Goal: Task Accomplishment & Management: Use online tool/utility

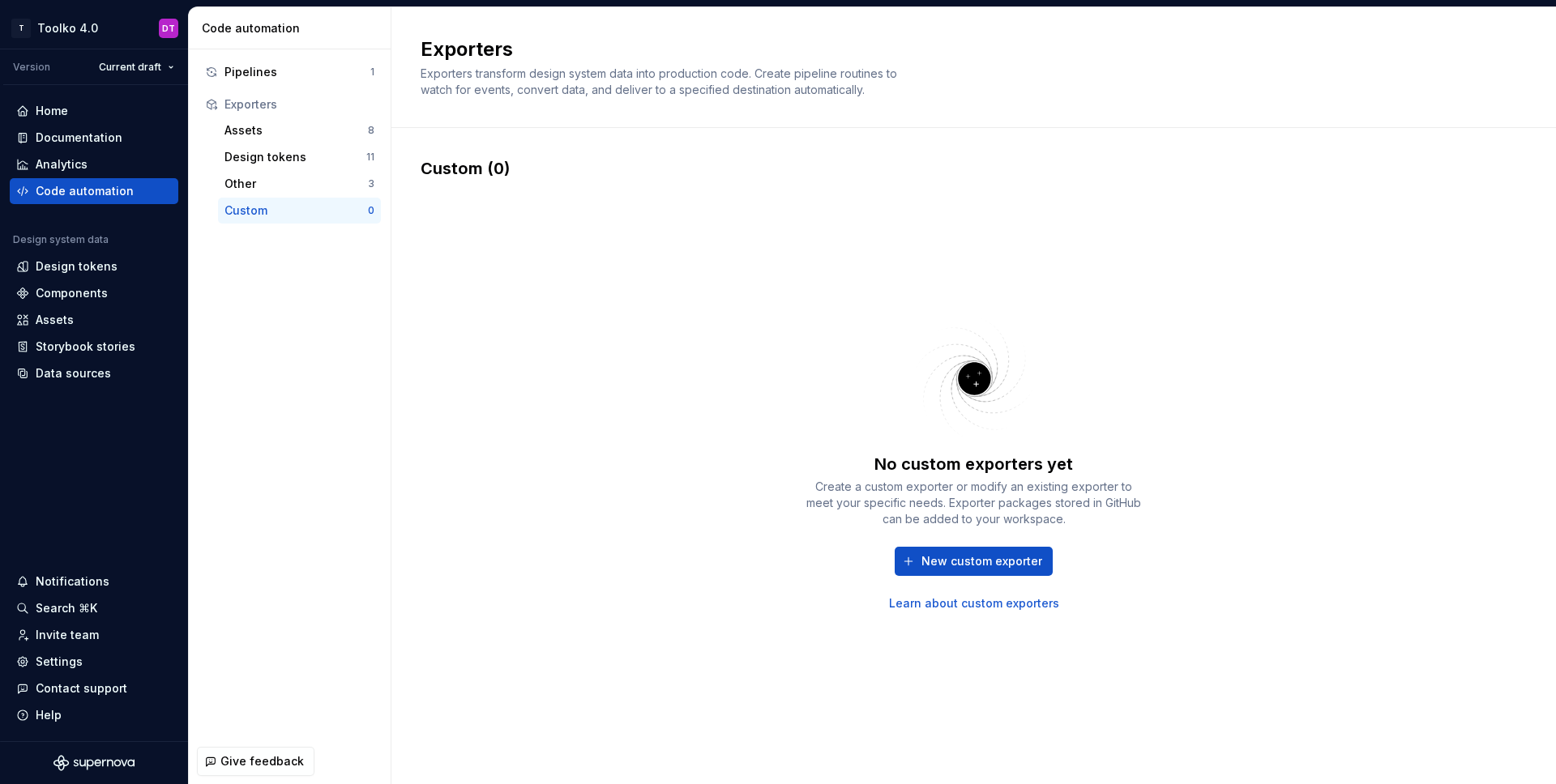
click at [1247, 307] on div "No custom exporters yet Create a custom exporter or modify an existing exporter…" at bounding box center [973, 463] width 1107 height 565
click at [106, 263] on div "Design tokens" at bounding box center [77, 266] width 82 height 16
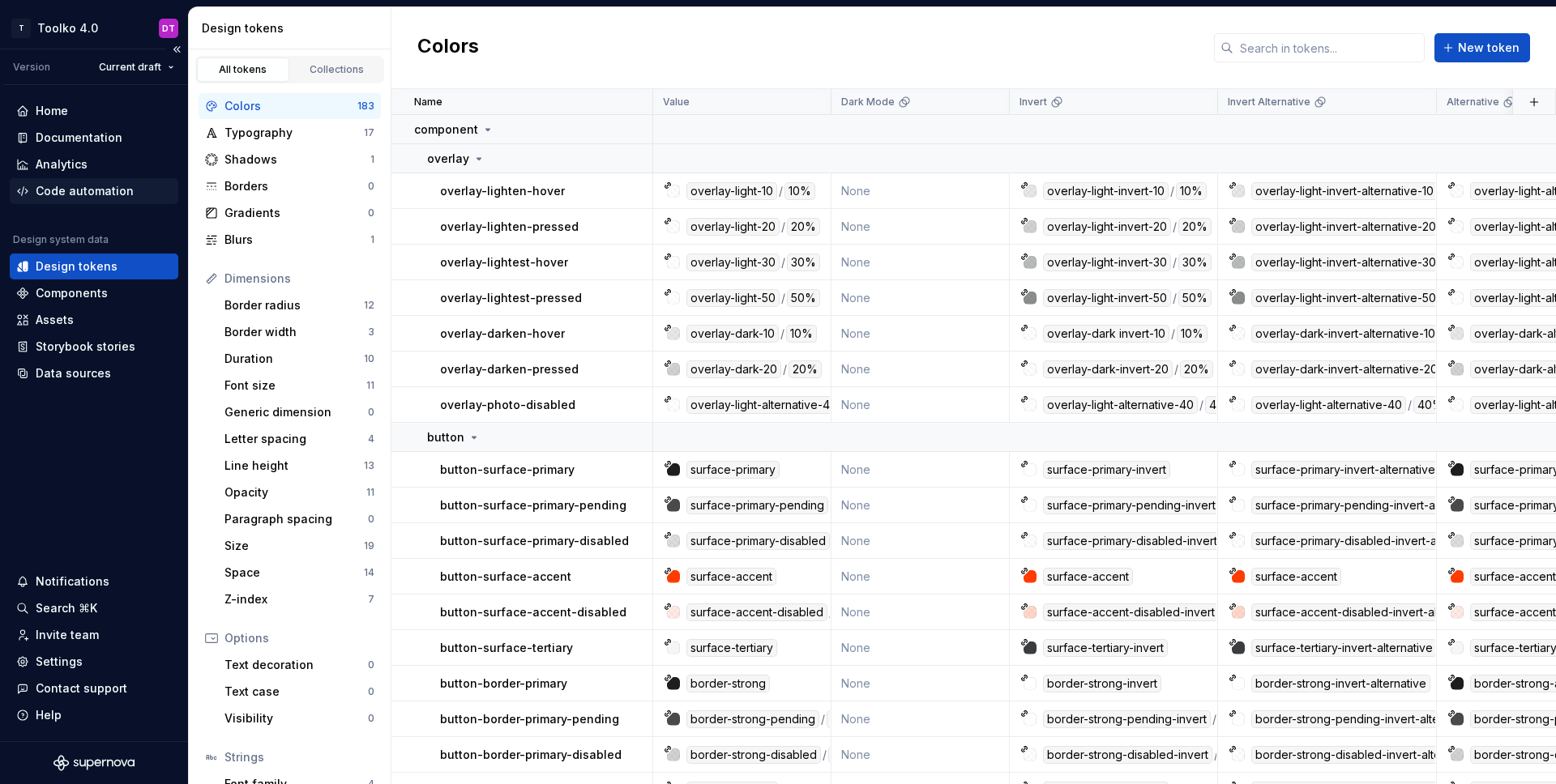
click at [95, 183] on div "Code automation" at bounding box center [85, 191] width 98 height 16
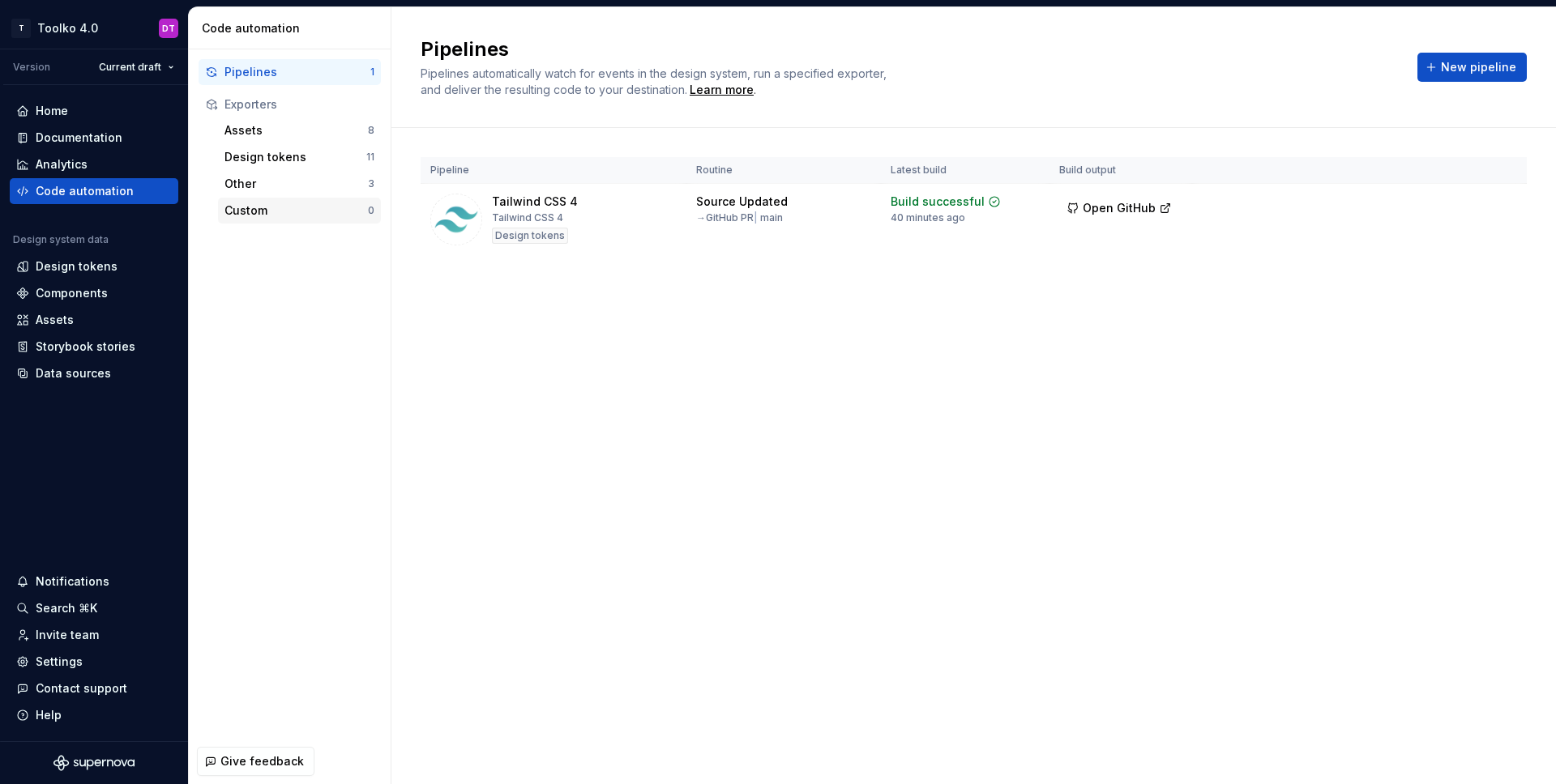
click at [281, 206] on div "Custom" at bounding box center [295, 211] width 143 height 16
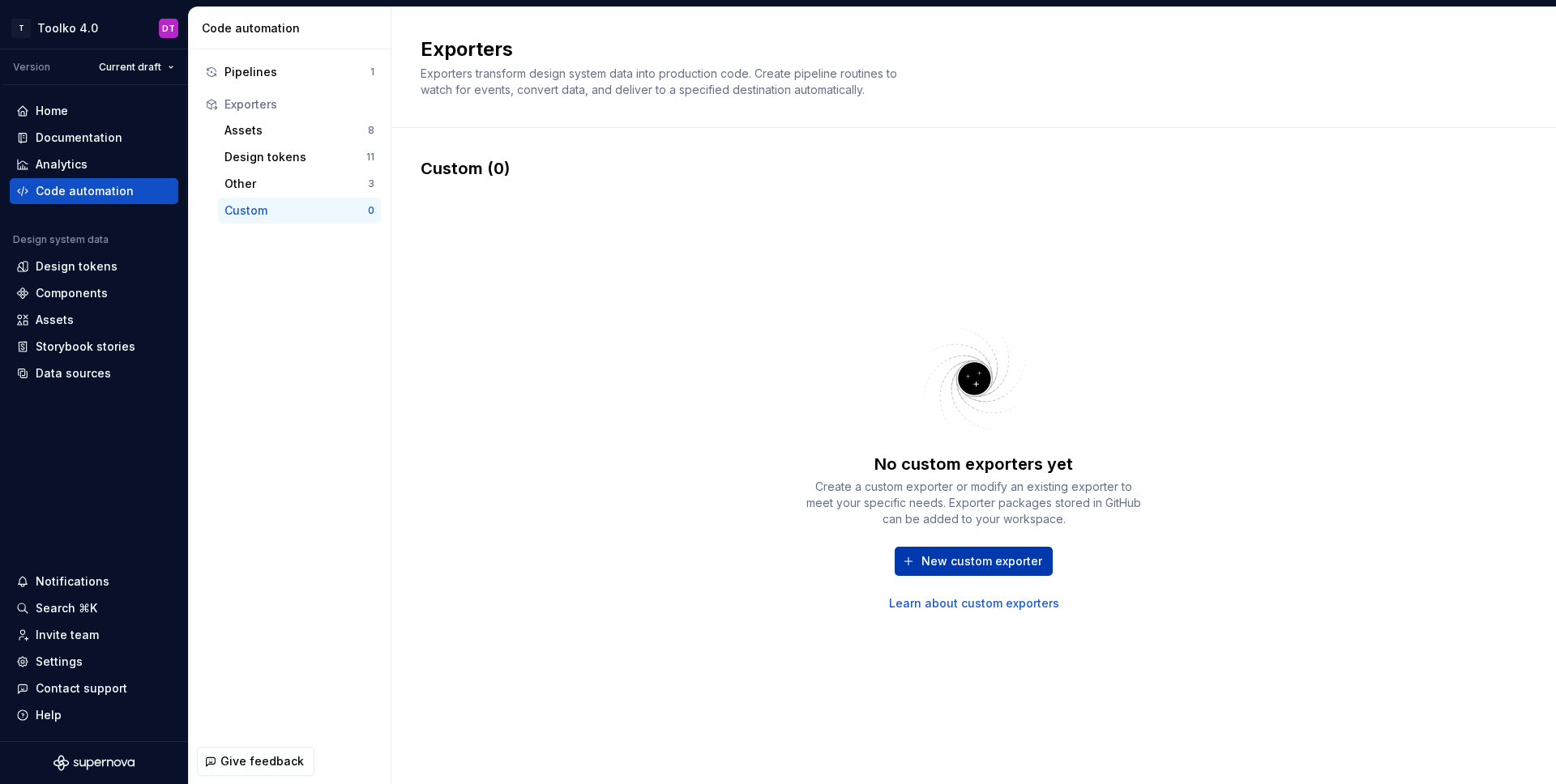
click at [991, 555] on span "New custom exporter" at bounding box center [982, 562] width 121 height 16
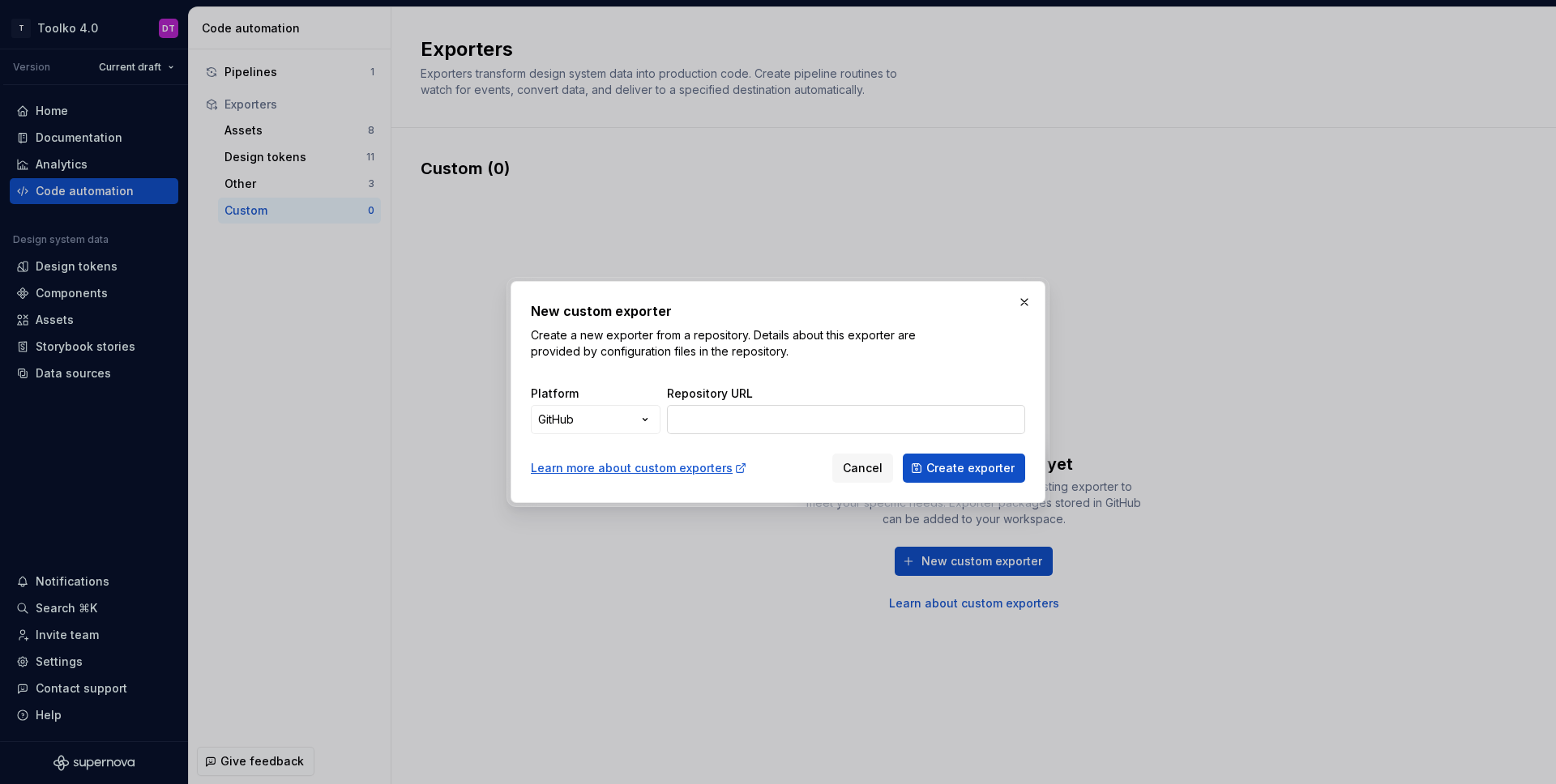
click at [896, 407] on input "Repository URL" at bounding box center [846, 419] width 358 height 29
paste input "[URL][DOMAIN_NAME]"
type input "[URL][DOMAIN_NAME]"
click at [972, 369] on div "New custom exporter Create a new exporter from a repository. Details about this…" at bounding box center [778, 392] width 494 height 182
click at [983, 473] on span "Create exporter" at bounding box center [971, 468] width 88 height 16
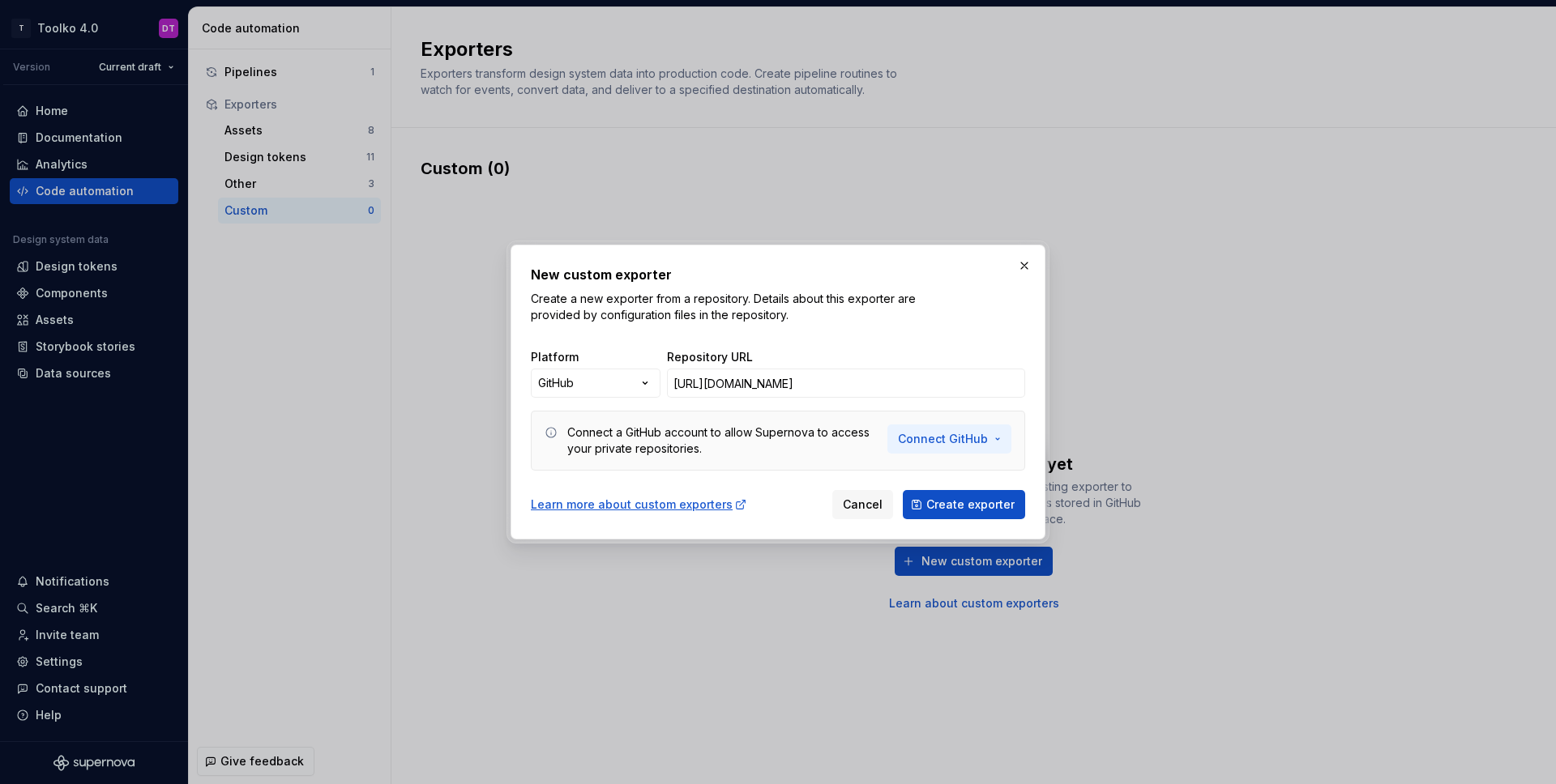
click at [986, 436] on span "Connect GitHub" at bounding box center [943, 439] width 90 height 16
click at [726, 450] on div "Connect a GitHub account to allow Supernova to access your private repositories." at bounding box center [722, 441] width 311 height 32
click at [918, 439] on span "Connect GitHub" at bounding box center [943, 439] width 90 height 16
click at [986, 474] on span "Connect GitHub account" at bounding box center [1004, 474] width 166 height 16
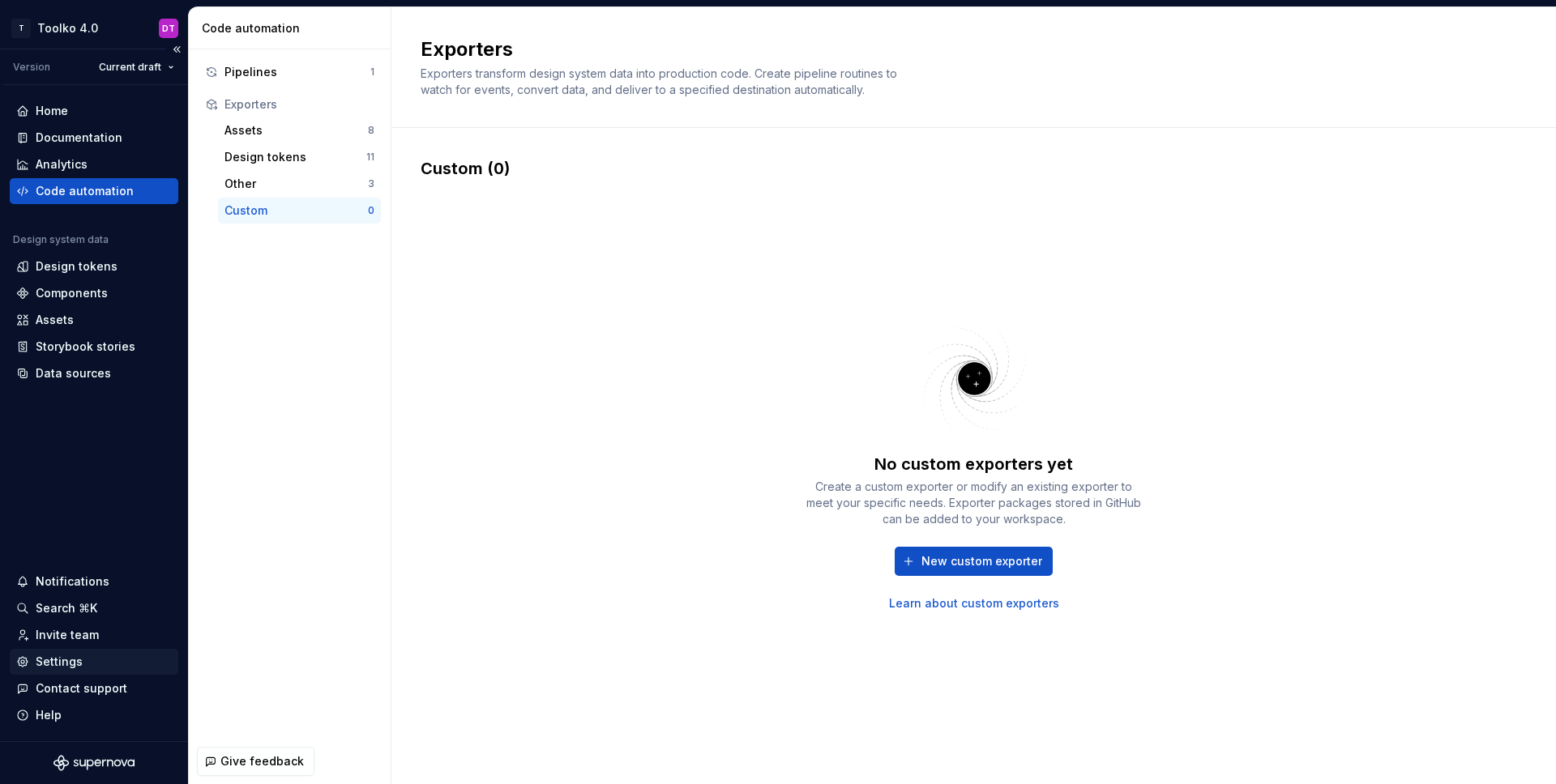
click at [74, 662] on div "Settings" at bounding box center [59, 662] width 47 height 16
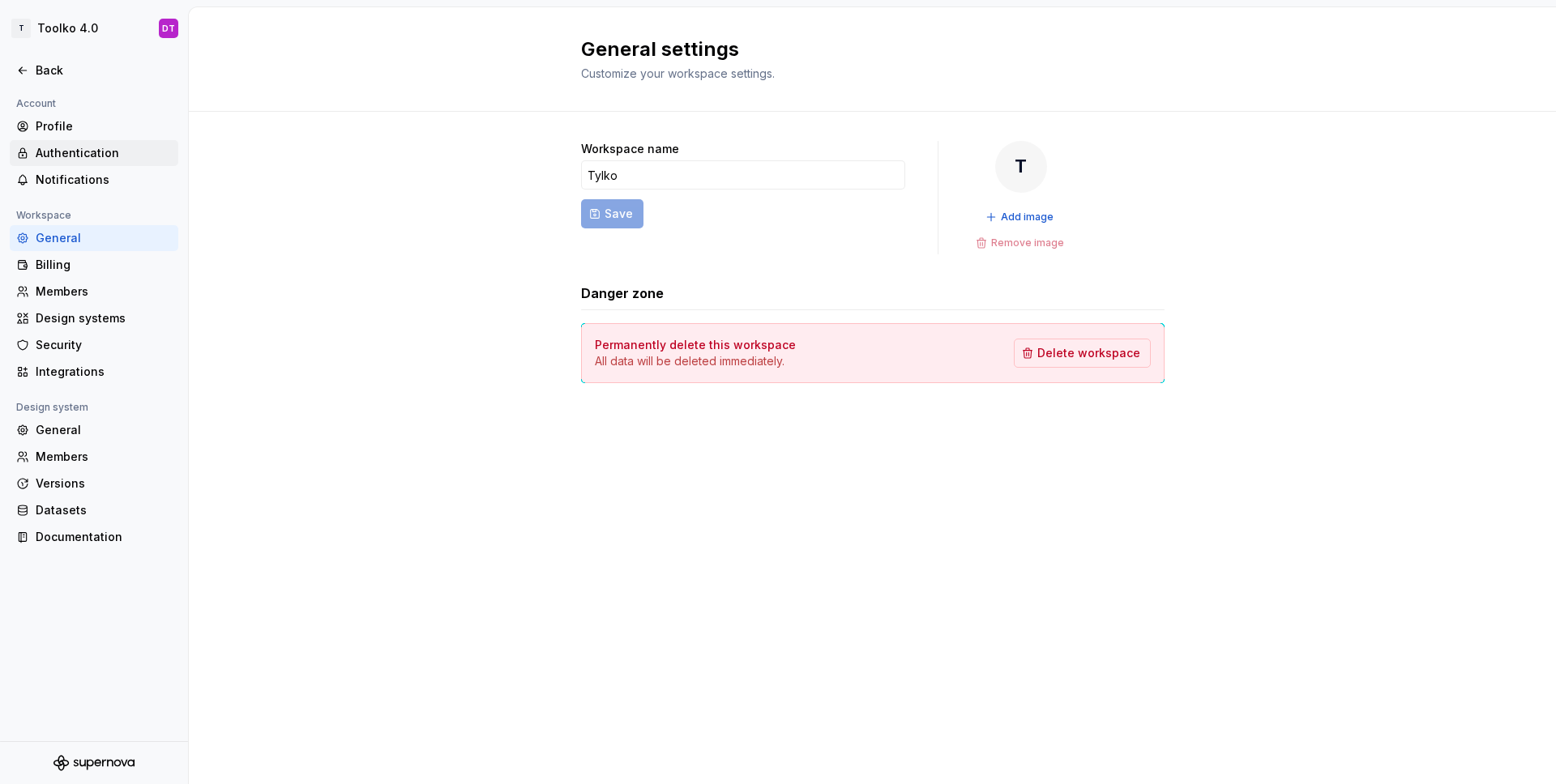
click at [103, 158] on div "Authentication" at bounding box center [104, 153] width 136 height 16
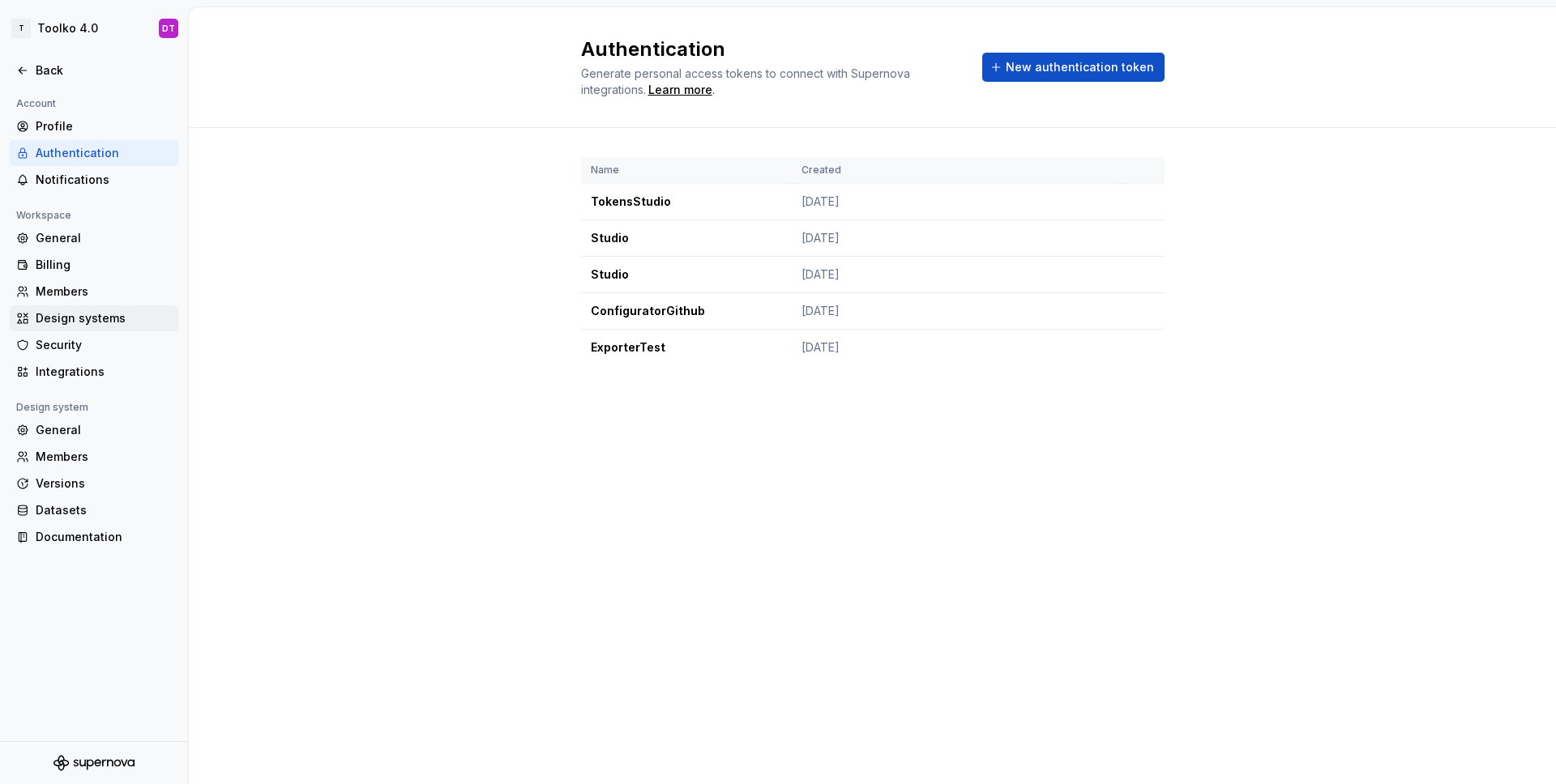
click at [82, 314] on div "Design systems" at bounding box center [104, 319] width 136 height 16
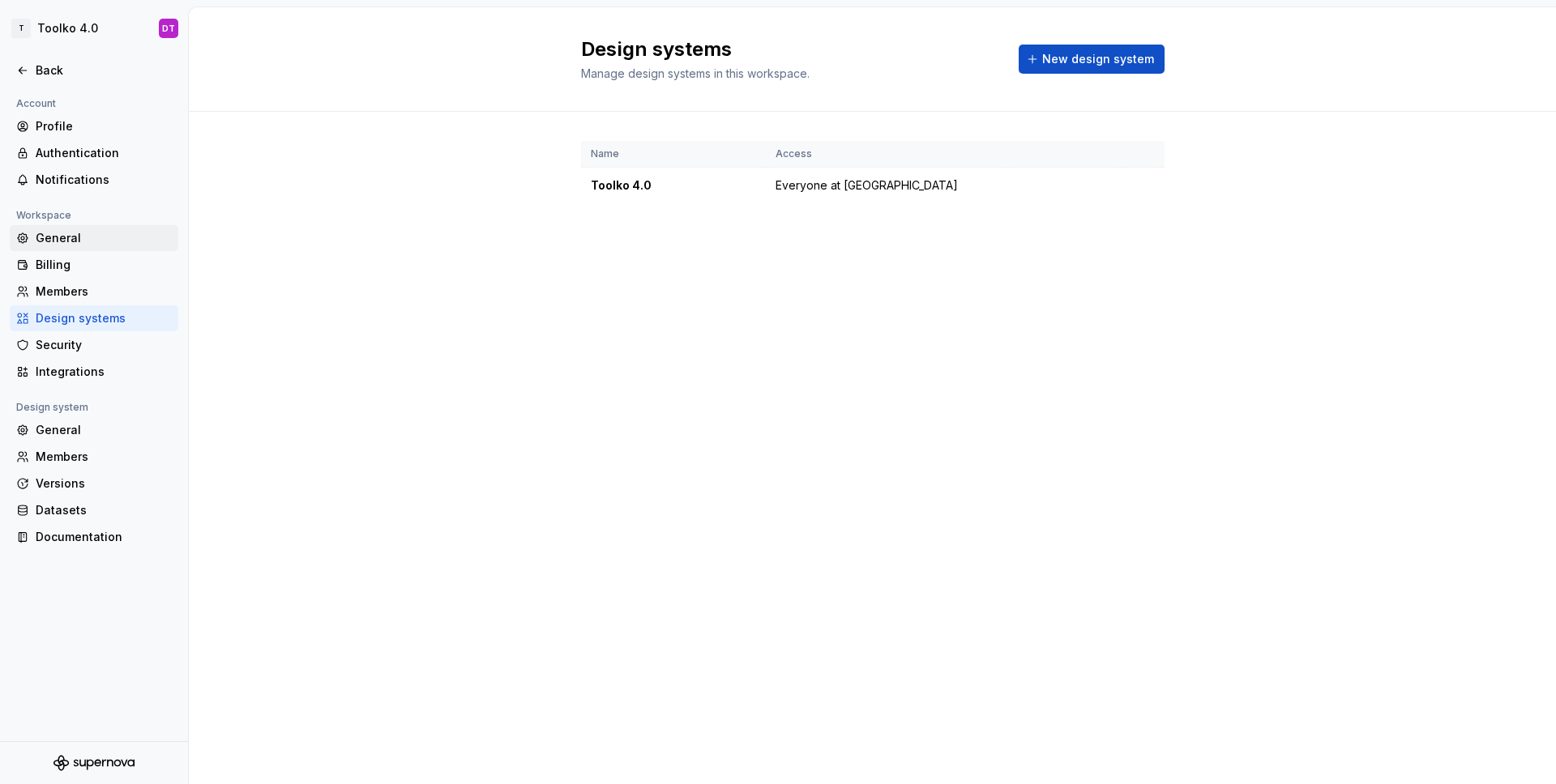
click at [77, 241] on div "General" at bounding box center [104, 239] width 136 height 16
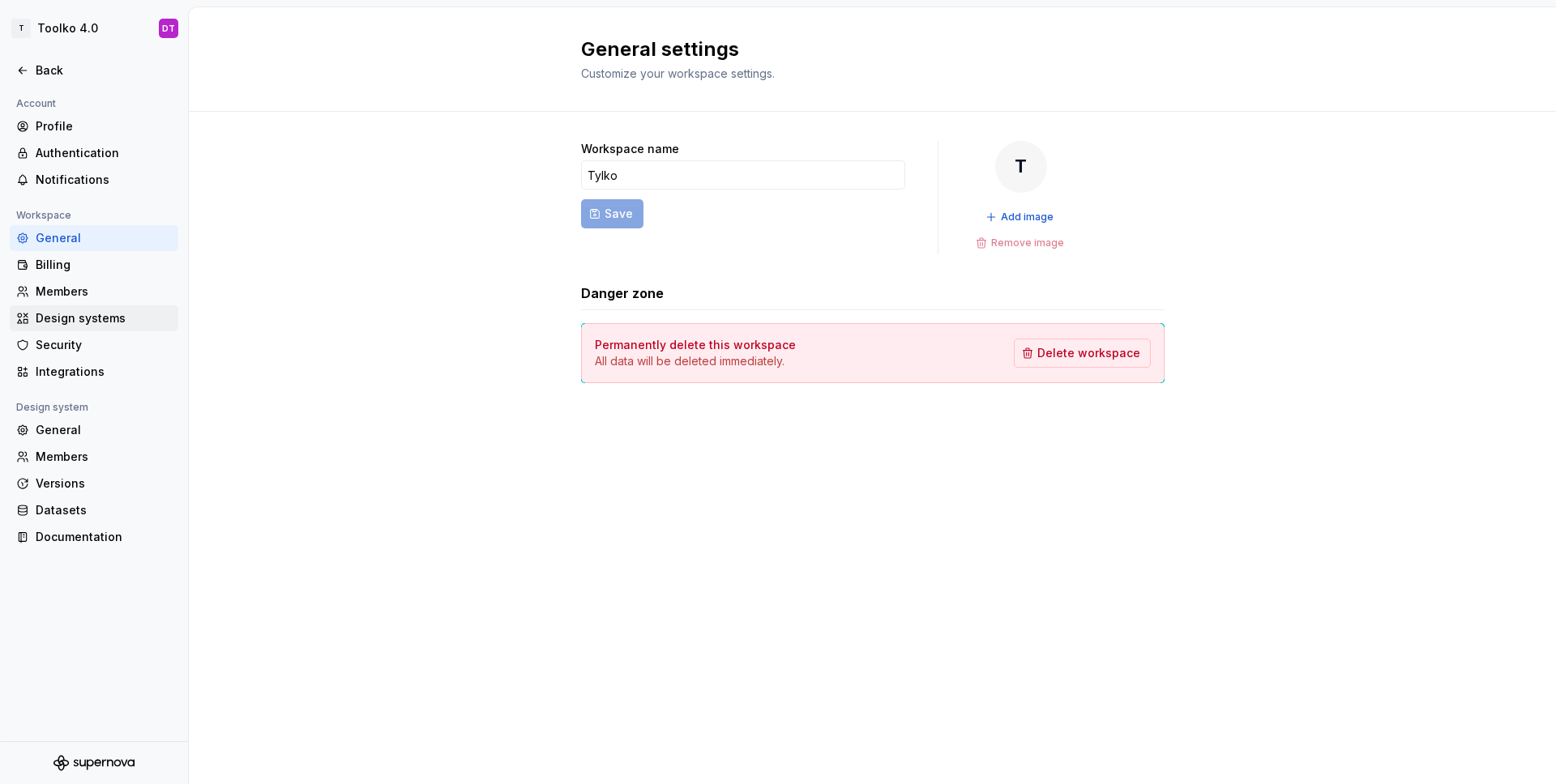
click at [90, 320] on div "Design systems" at bounding box center [104, 319] width 136 height 16
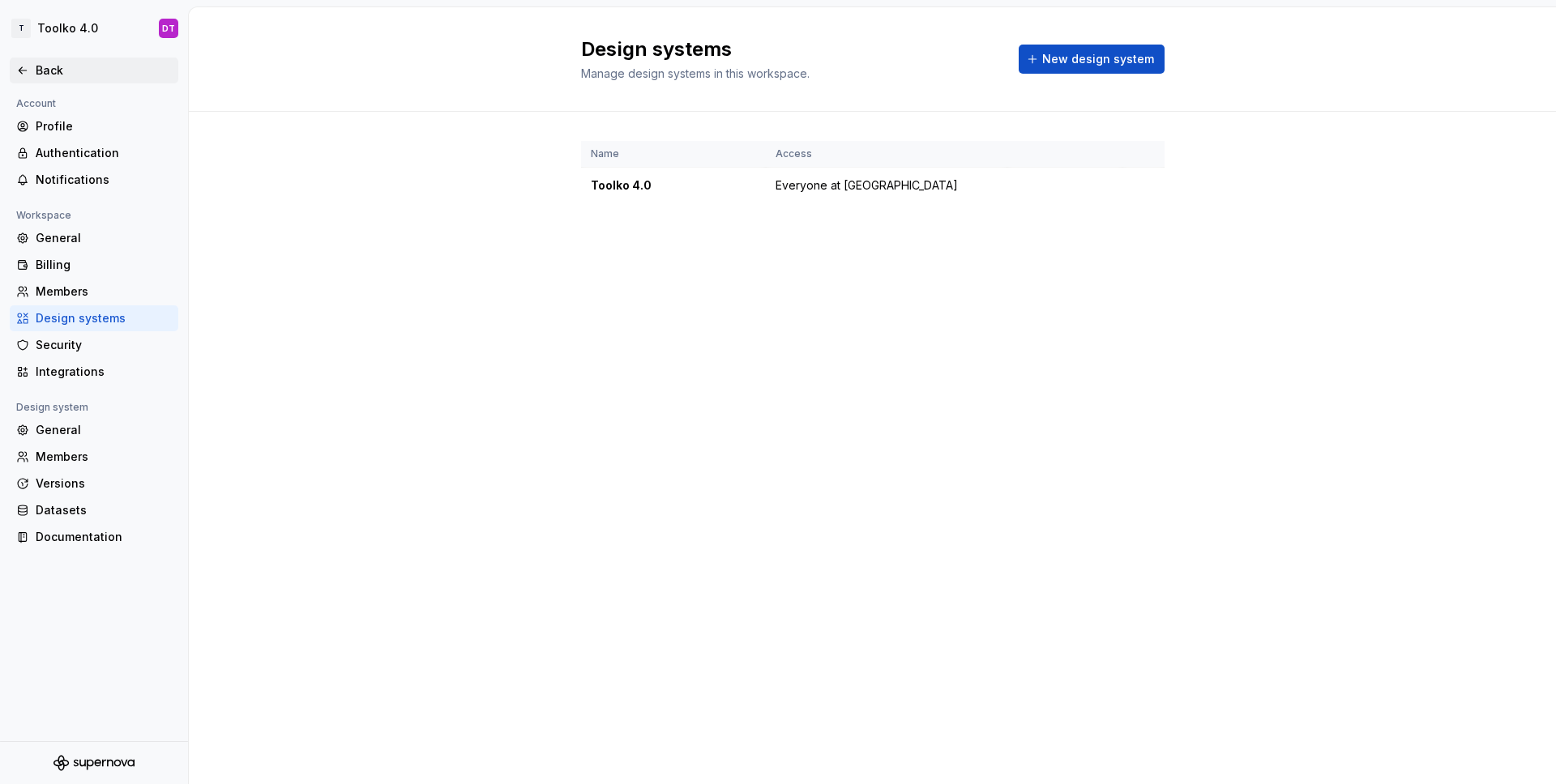
click at [47, 77] on div "Back" at bounding box center [104, 70] width 136 height 16
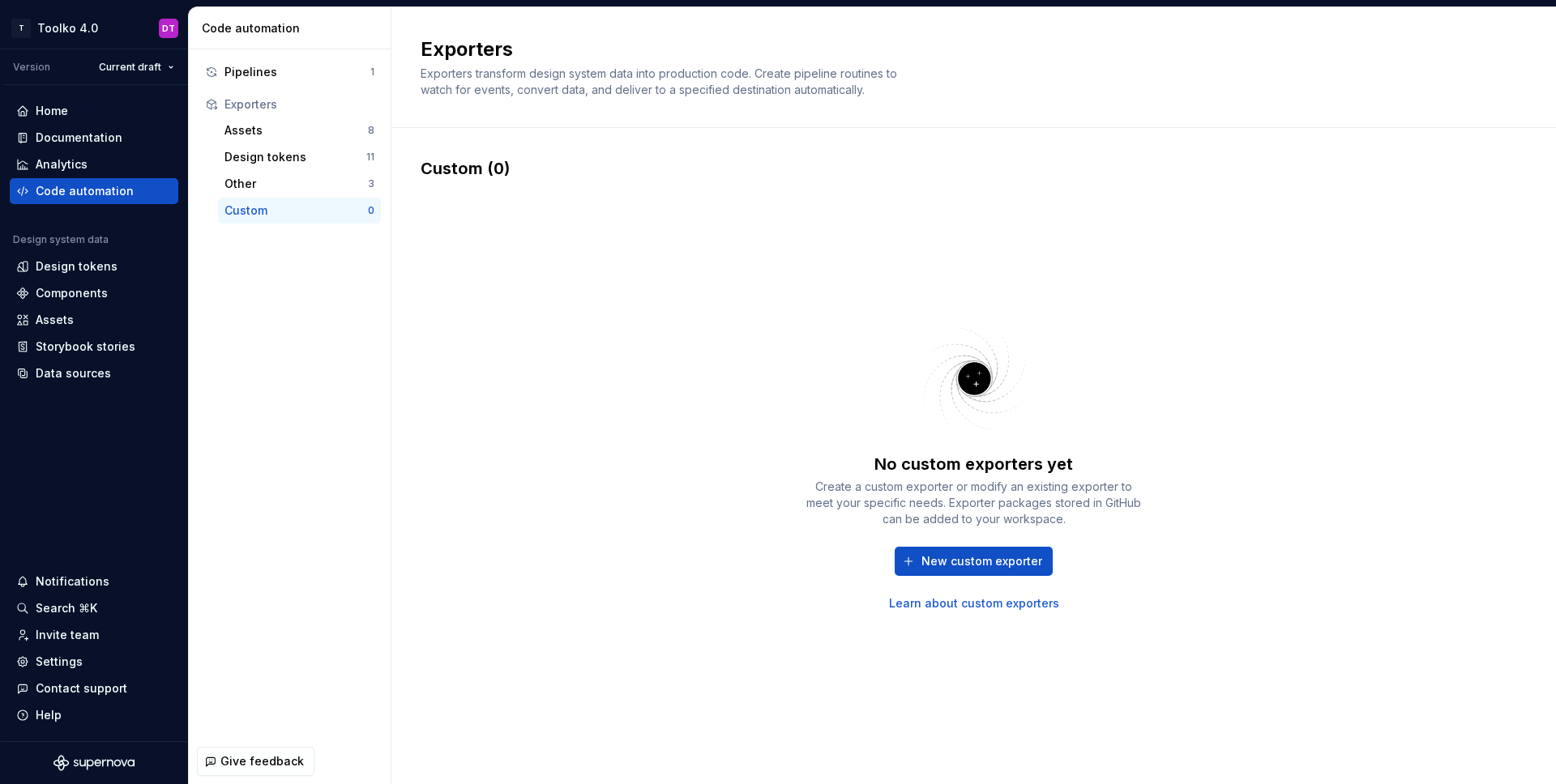
click at [308, 205] on div "Custom" at bounding box center [295, 211] width 143 height 16
click at [69, 659] on div "Settings" at bounding box center [59, 662] width 47 height 16
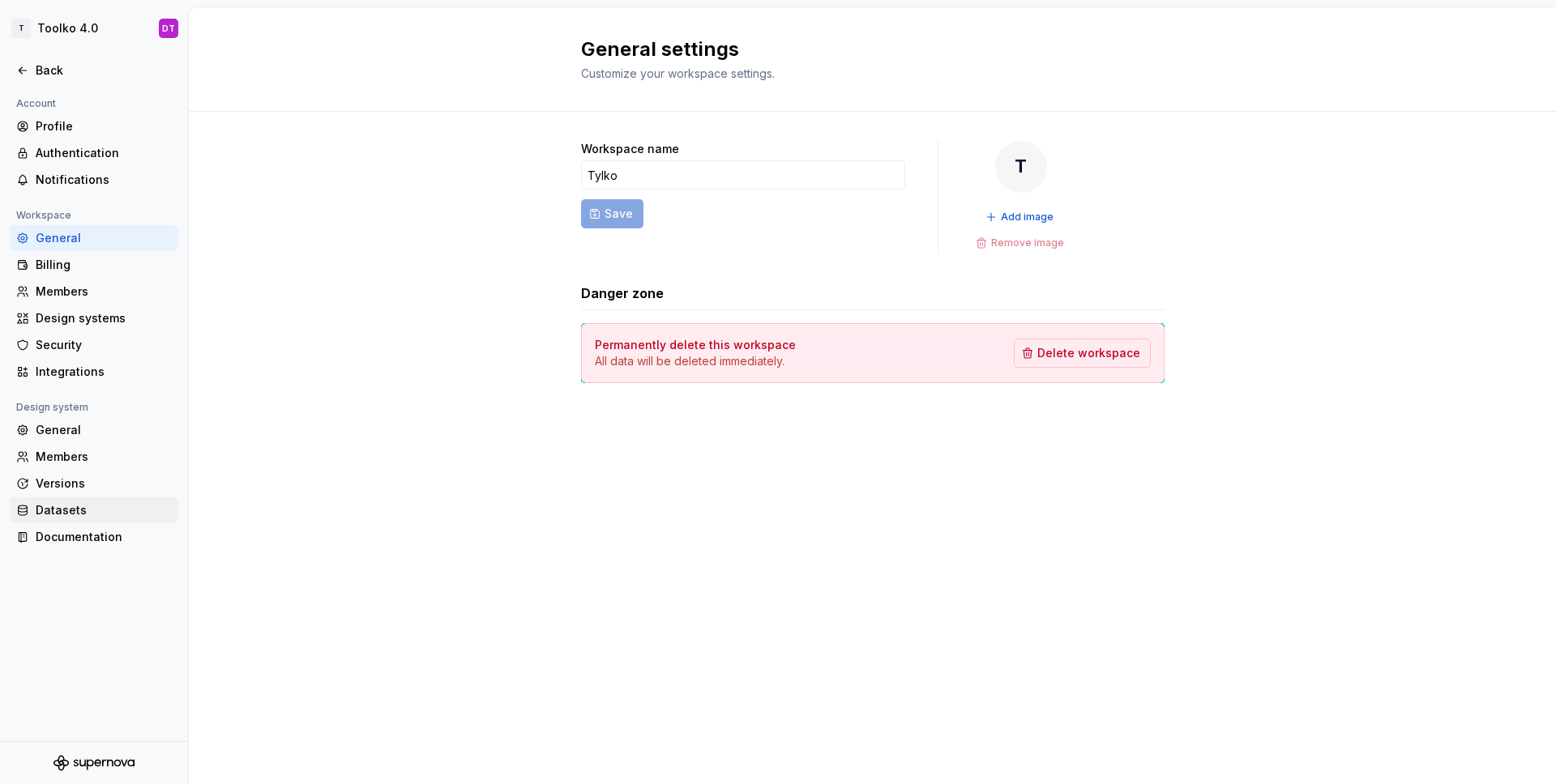
click at [85, 500] on div "Datasets" at bounding box center [94, 510] width 168 height 26
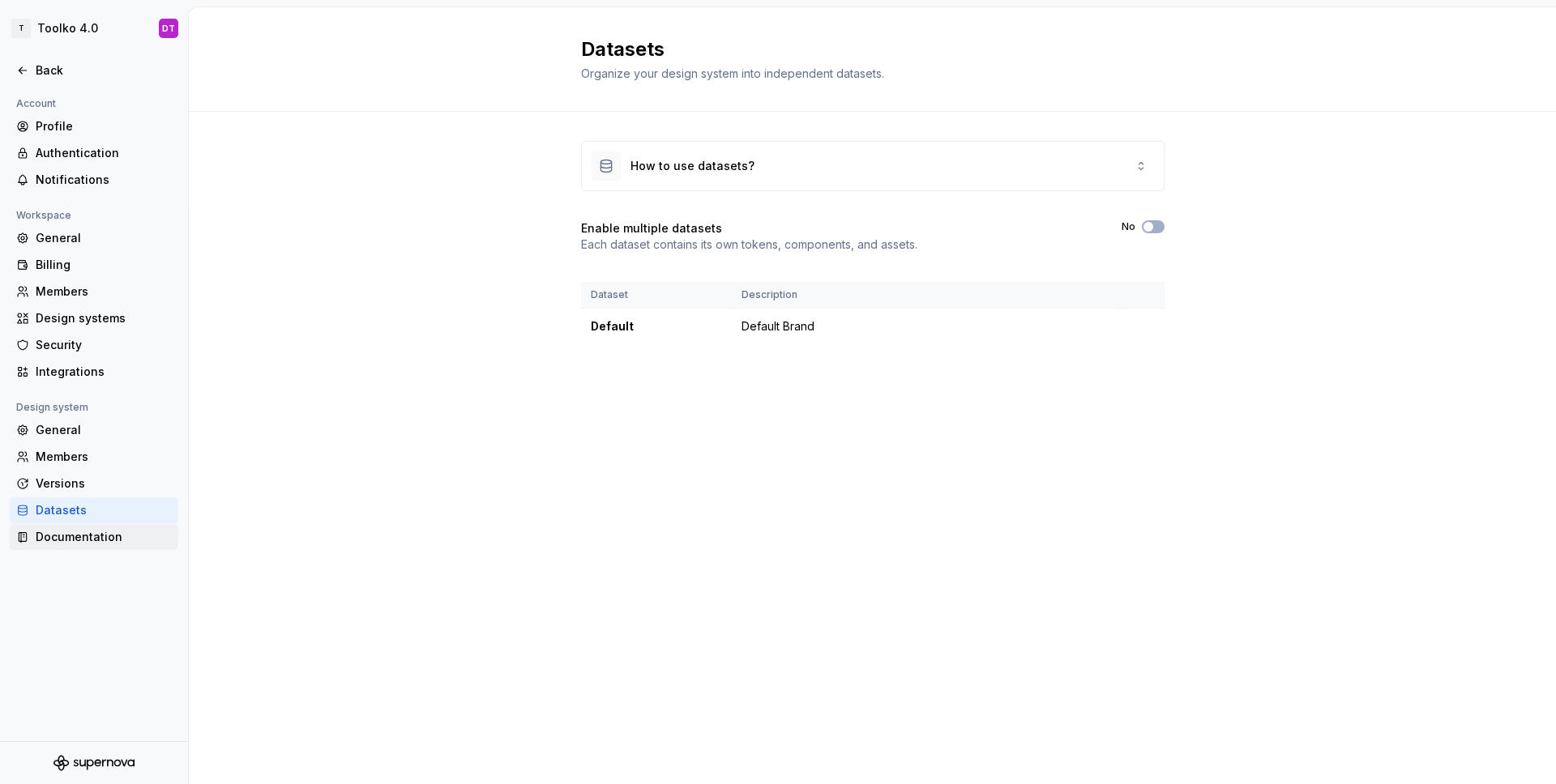
click at [95, 534] on div "Documentation" at bounding box center [104, 537] width 136 height 16
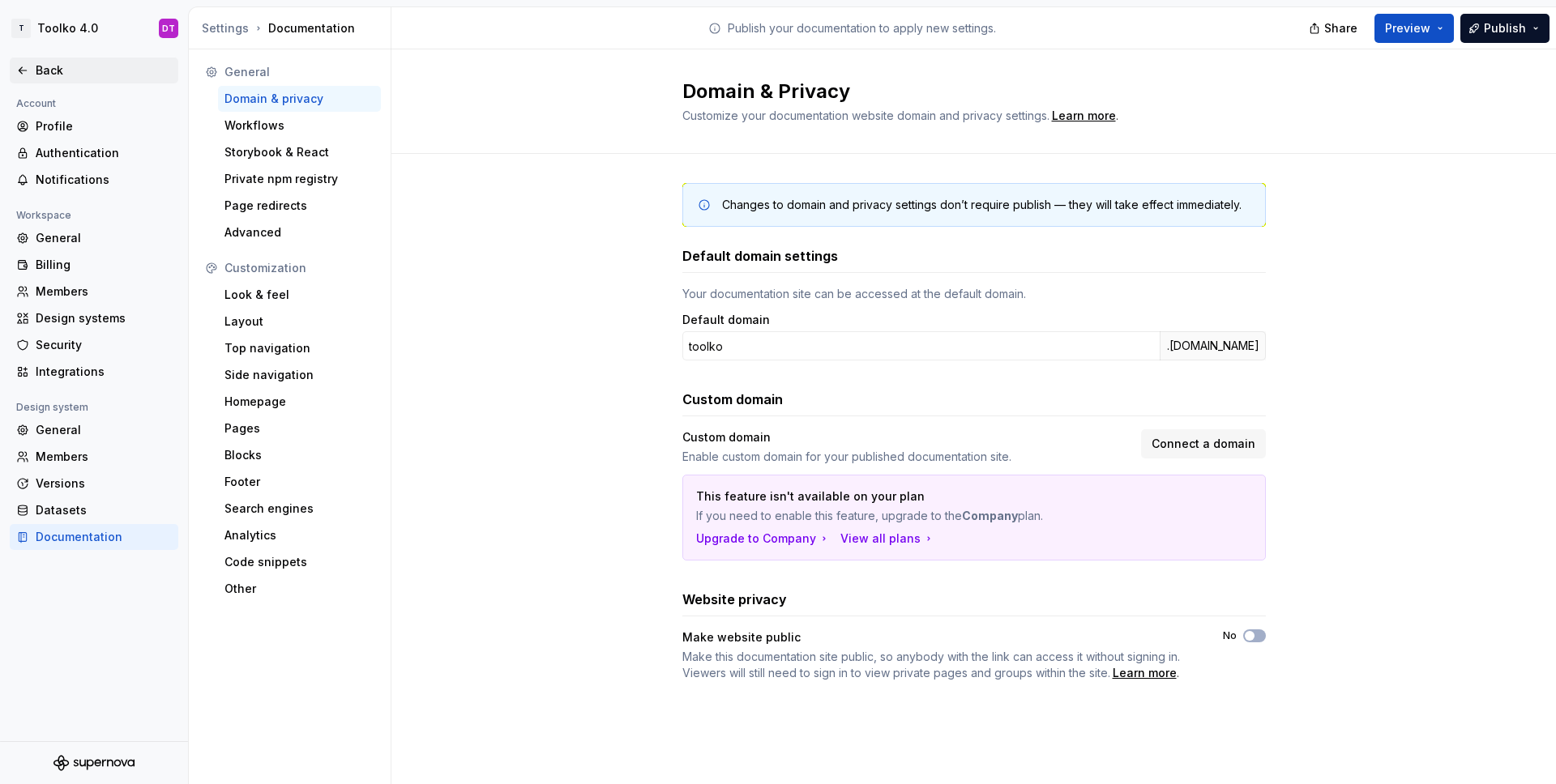
click at [53, 72] on div "Back" at bounding box center [104, 70] width 136 height 16
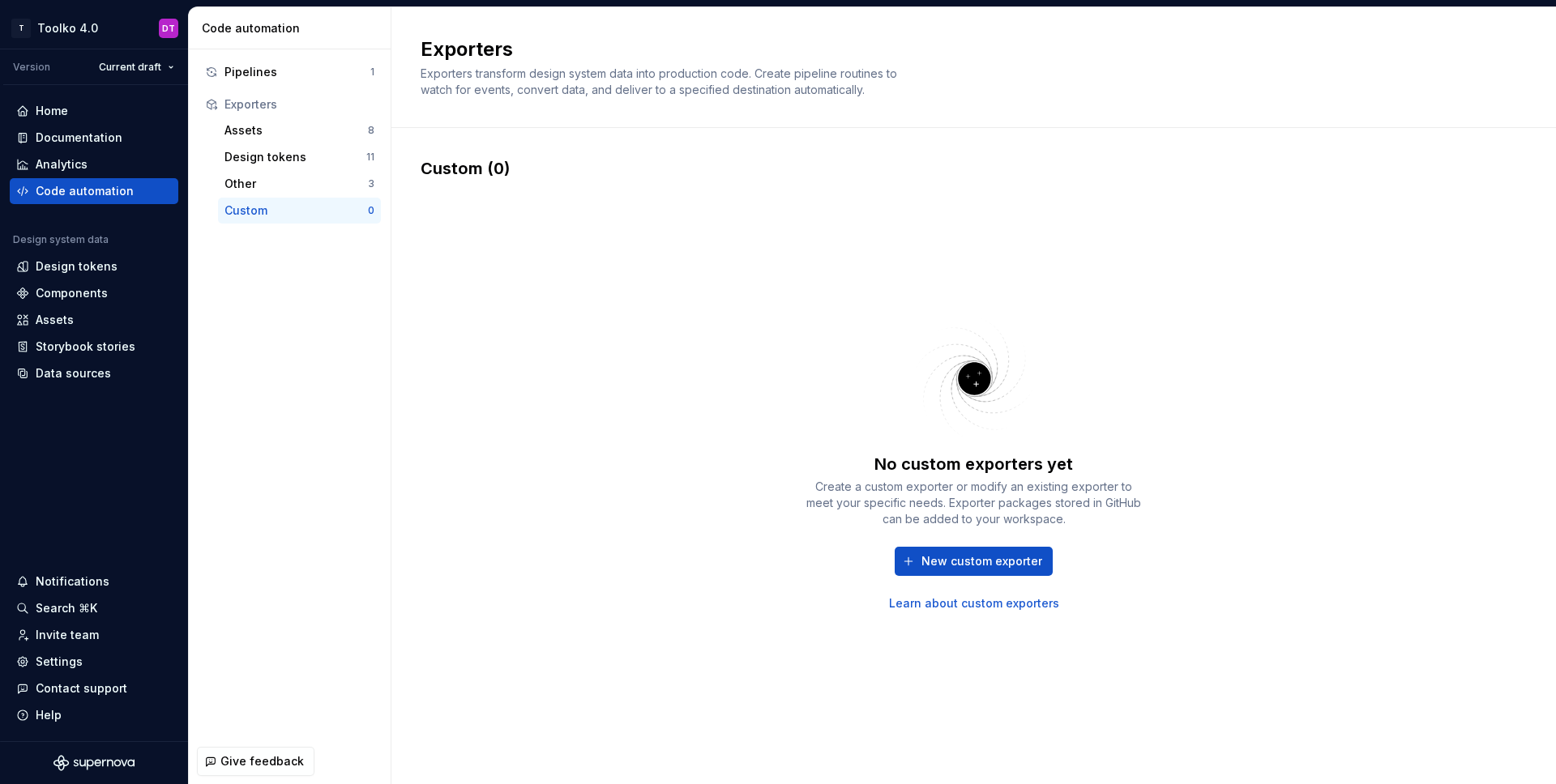
click at [312, 207] on div "Custom" at bounding box center [295, 211] width 143 height 16
click at [986, 564] on span "New custom exporter" at bounding box center [982, 562] width 121 height 16
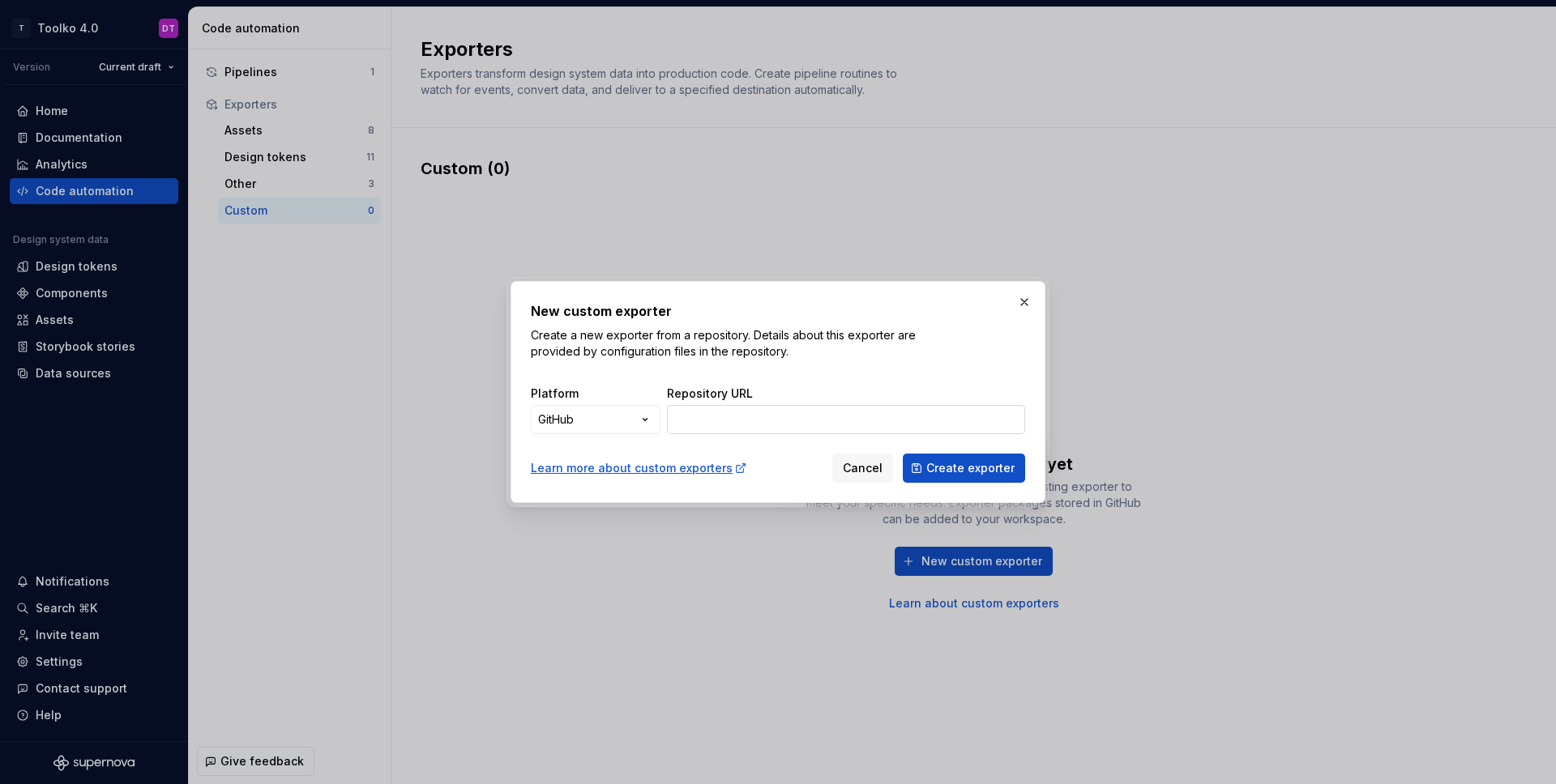
click at [765, 421] on input "Repository URL" at bounding box center [846, 419] width 358 height 29
paste input "[URL][DOMAIN_NAME]"
type input "[URL][DOMAIN_NAME]"
click at [828, 419] on input "Repository URL" at bounding box center [846, 419] width 358 height 29
type input "[URL][DOMAIN_NAME]"
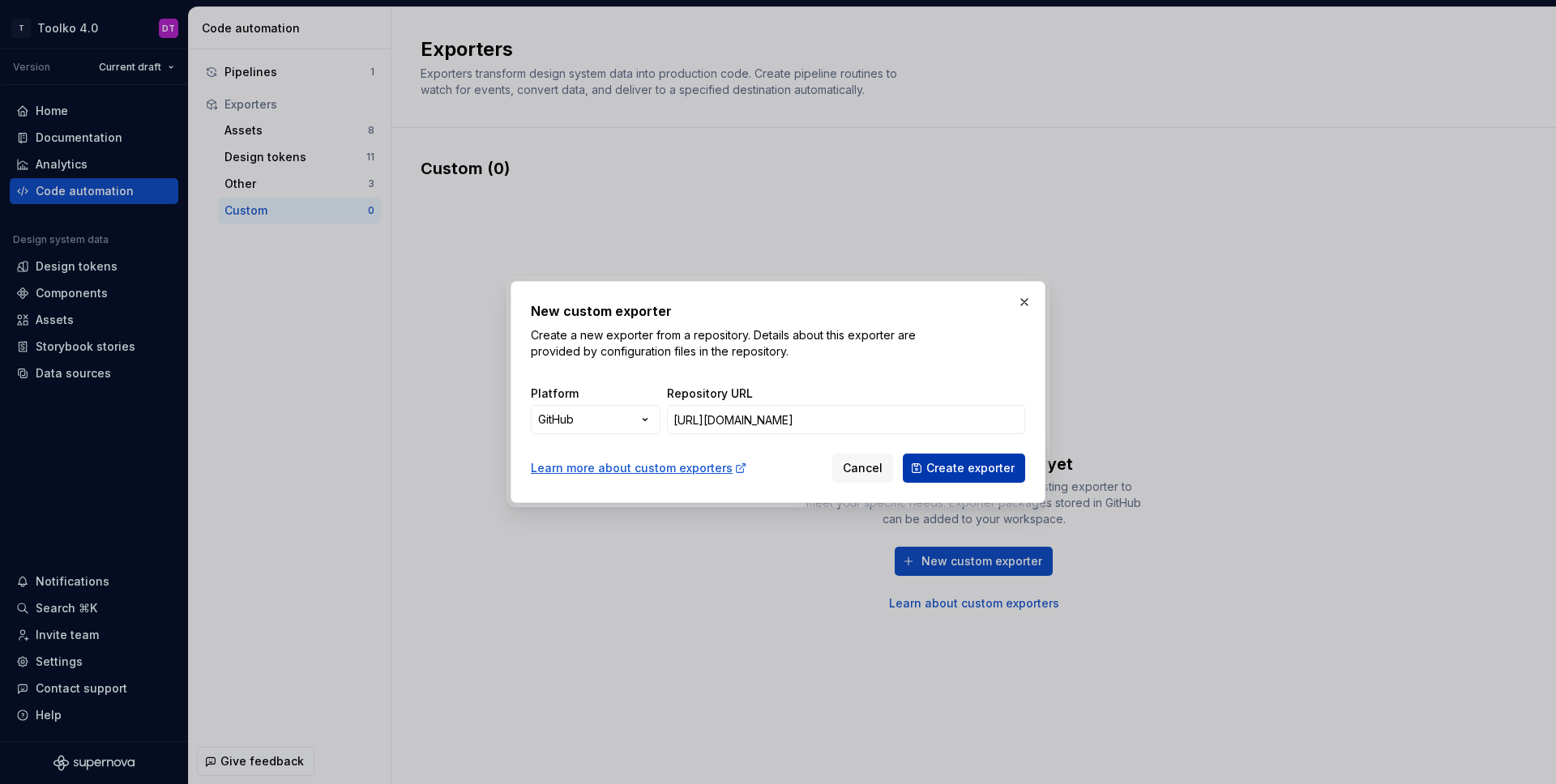
click at [981, 465] on span "Create exporter" at bounding box center [971, 468] width 88 height 16
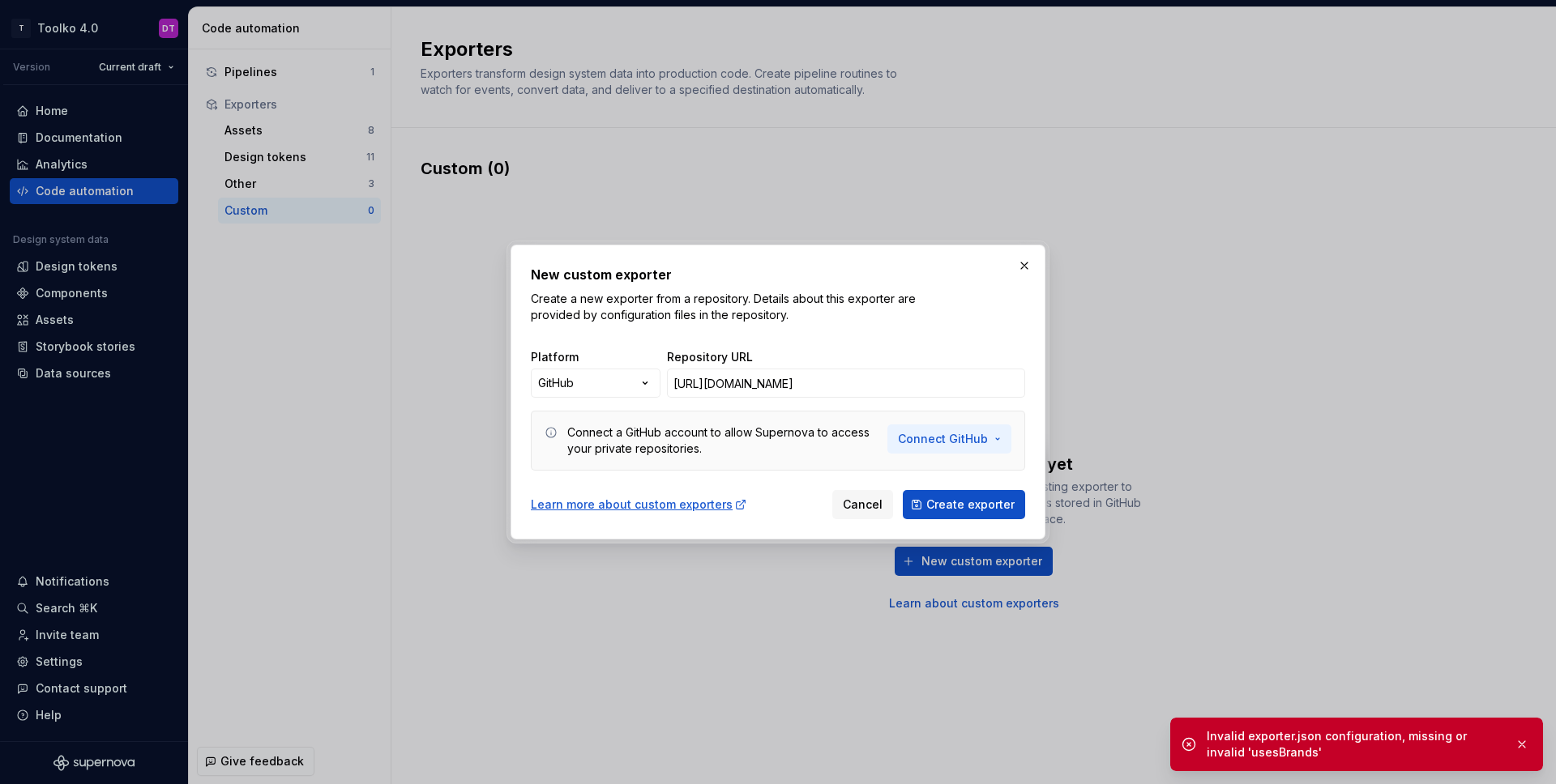
click at [1002, 437] on button "Connect GitHub" at bounding box center [950, 439] width 124 height 29
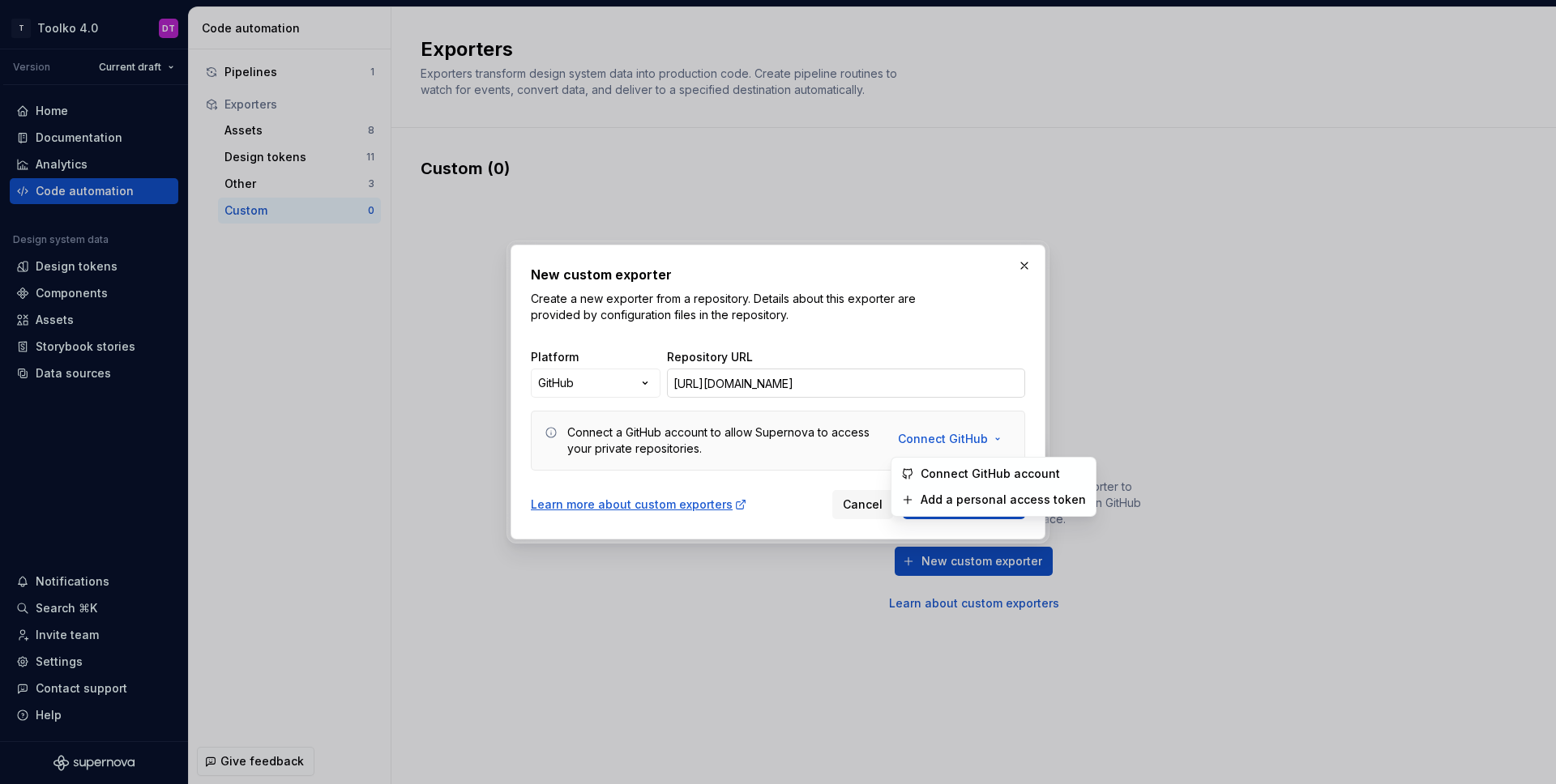
click at [1020, 397] on input "[URL][DOMAIN_NAME]" at bounding box center [846, 383] width 358 height 29
click at [994, 437] on button "Connect GitHub" at bounding box center [950, 439] width 124 height 29
click at [982, 472] on span "Connect GitHub account" at bounding box center [1004, 474] width 166 height 16
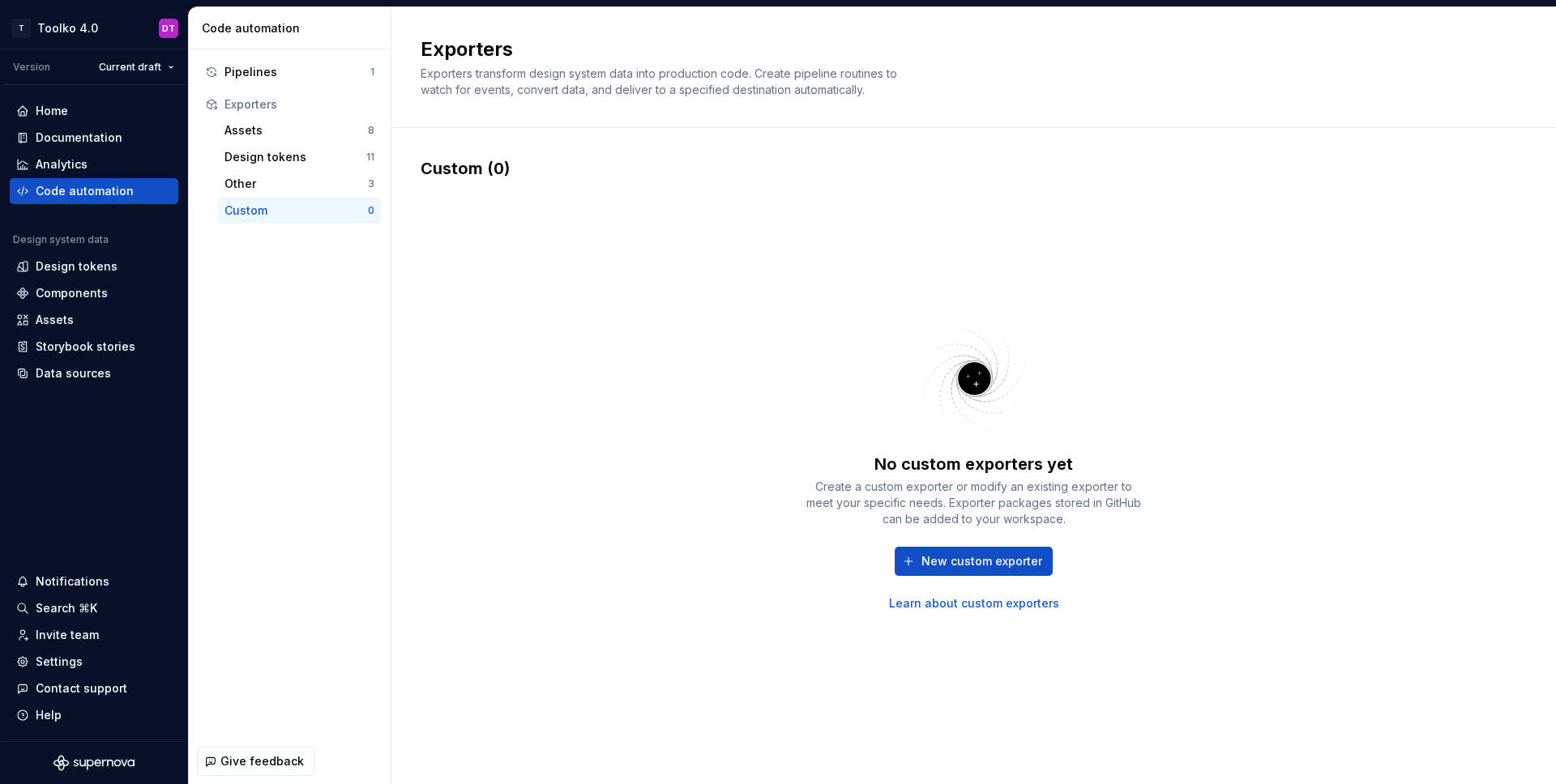
click at [883, 257] on div "No custom exporters yet Create a custom exporter or modify an existing exporter…" at bounding box center [973, 463] width 1107 height 565
click at [982, 562] on span "New custom exporter" at bounding box center [982, 562] width 121 height 16
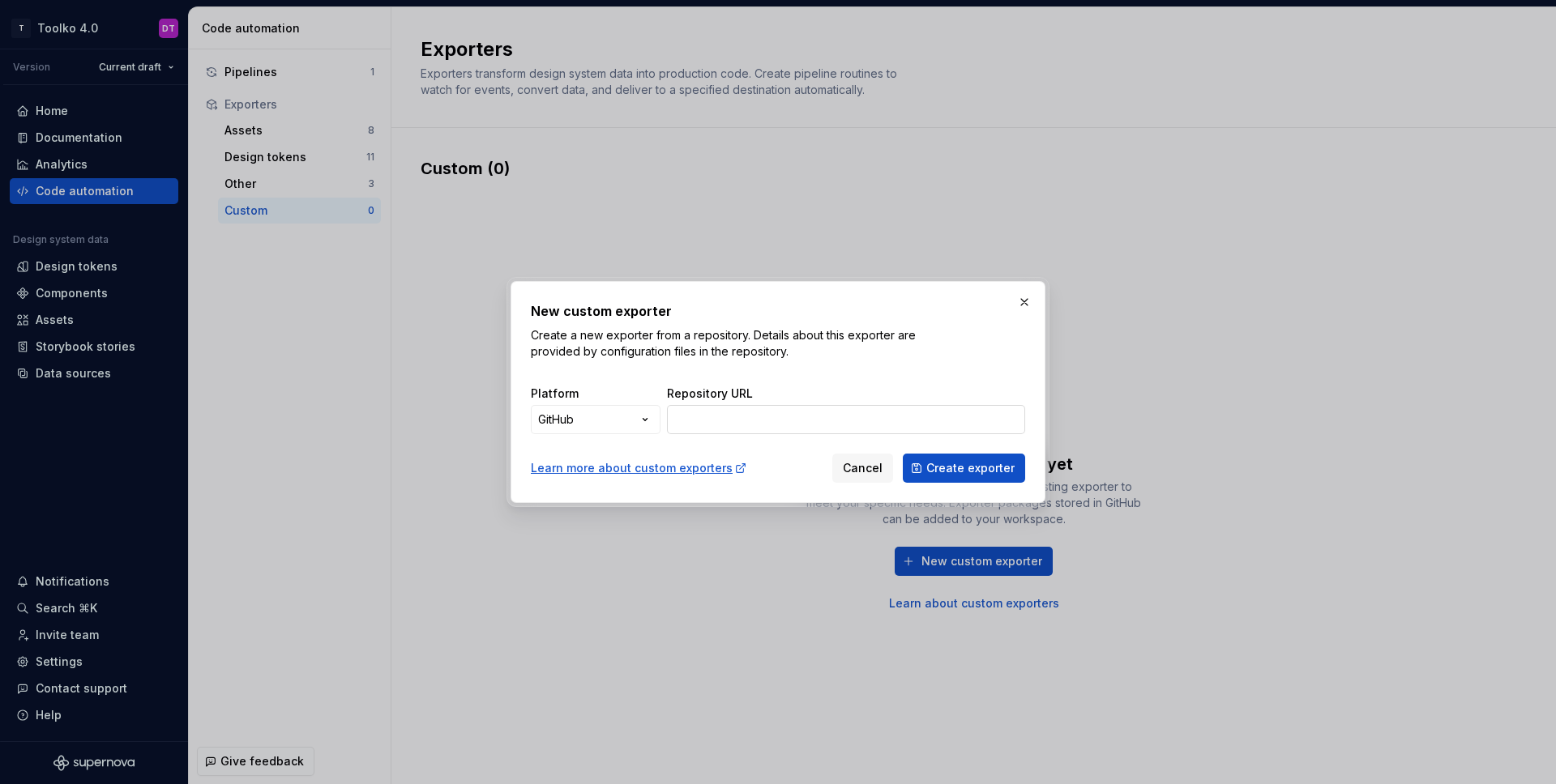
click at [801, 430] on input "Repository URL" at bounding box center [846, 419] width 358 height 29
type input "[URL][DOMAIN_NAME]"
click at [983, 458] on button "Create exporter" at bounding box center [964, 468] width 122 height 29
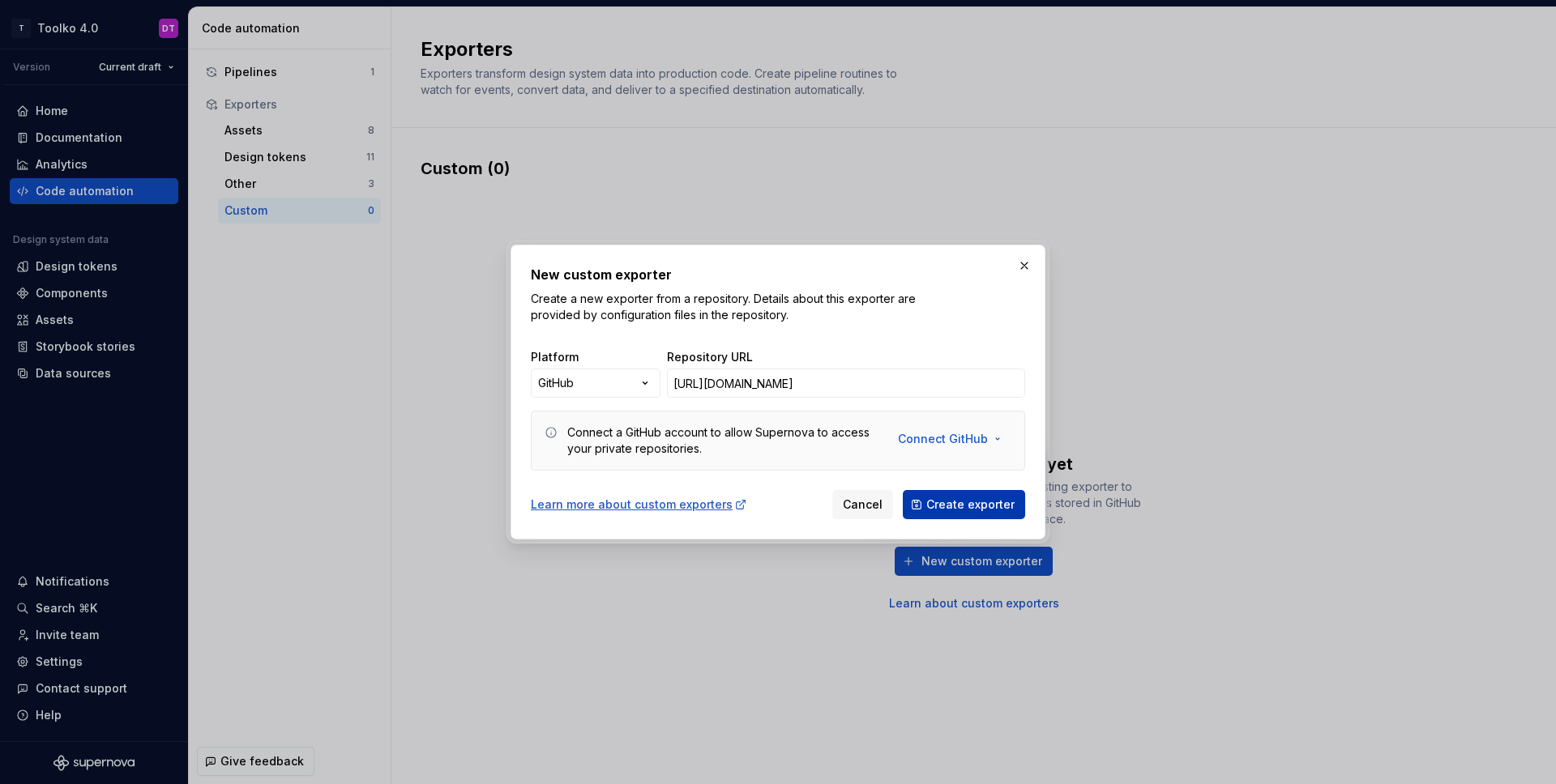
click at [967, 506] on span "Create exporter" at bounding box center [971, 505] width 88 height 16
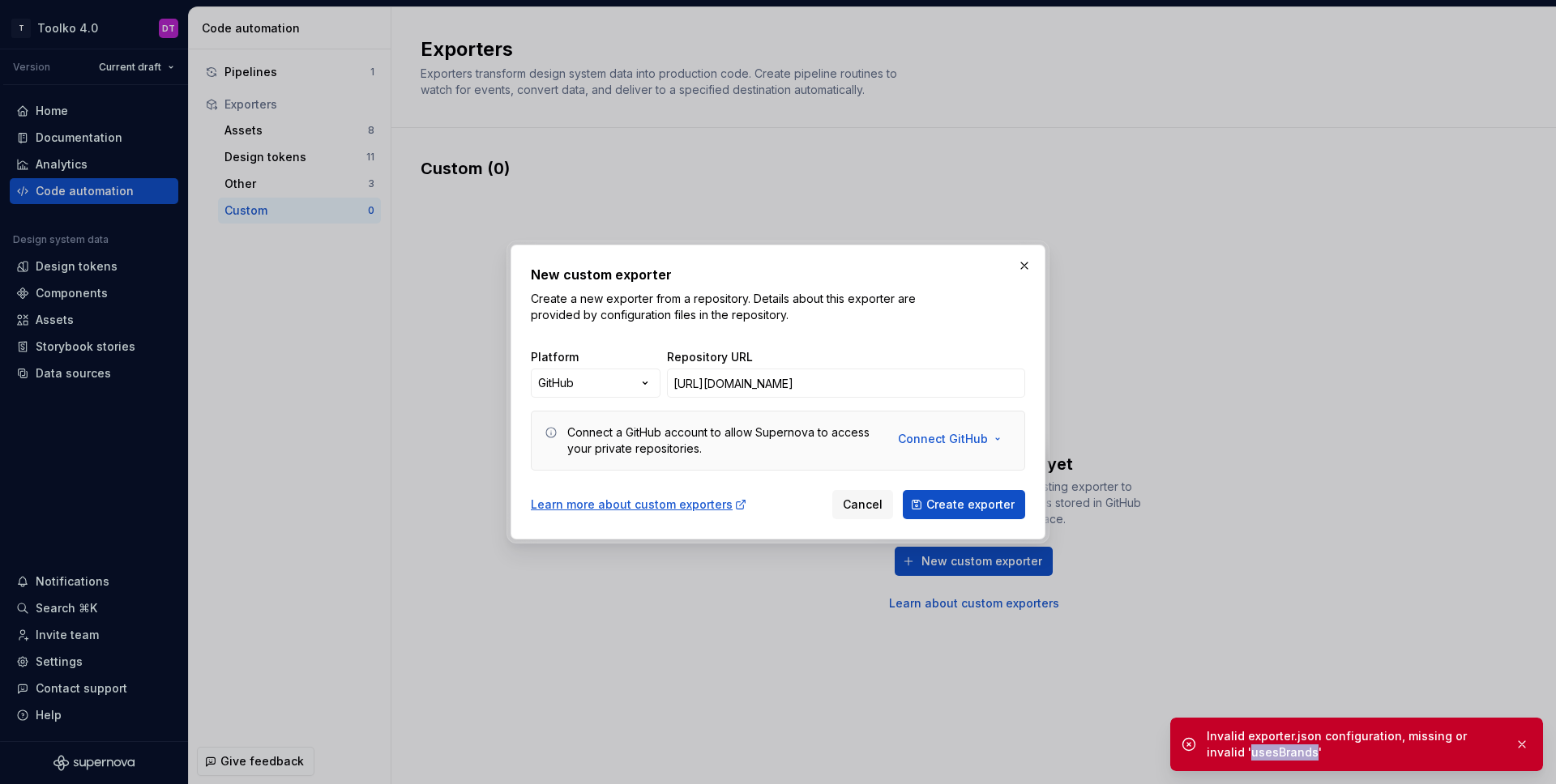
drag, startPoint x: 1272, startPoint y: 753, endPoint x: 1210, endPoint y: 752, distance: 62.0
click at [1210, 752] on div "Invalid exporter.json configuration, missing or invalid 'usesBrands'" at bounding box center [1354, 744] width 295 height 32
copy div "usesBrands"
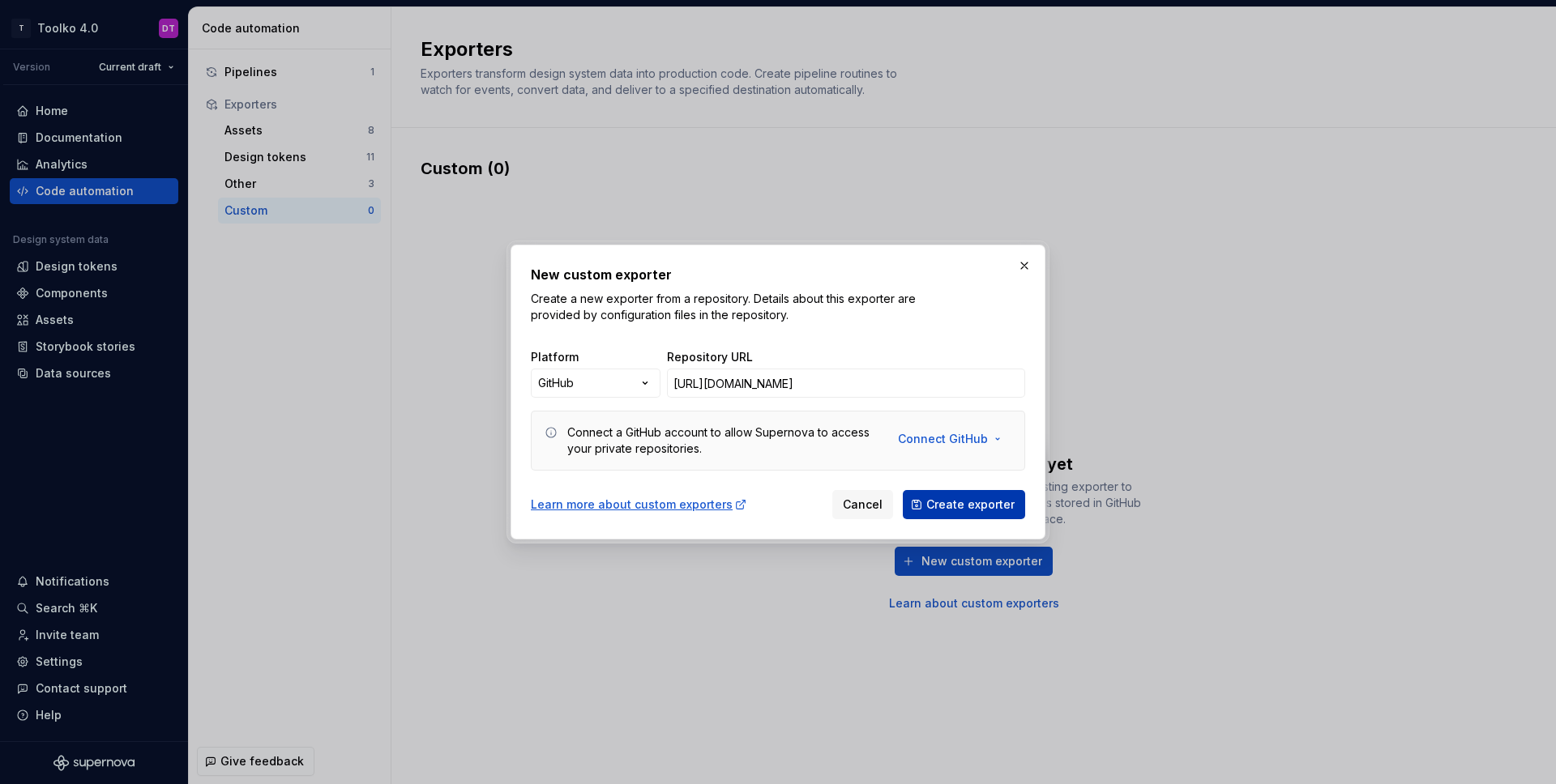
click at [996, 509] on span "Create exporter" at bounding box center [971, 505] width 88 height 16
click at [977, 506] on span "Create exporter" at bounding box center [971, 505] width 88 height 16
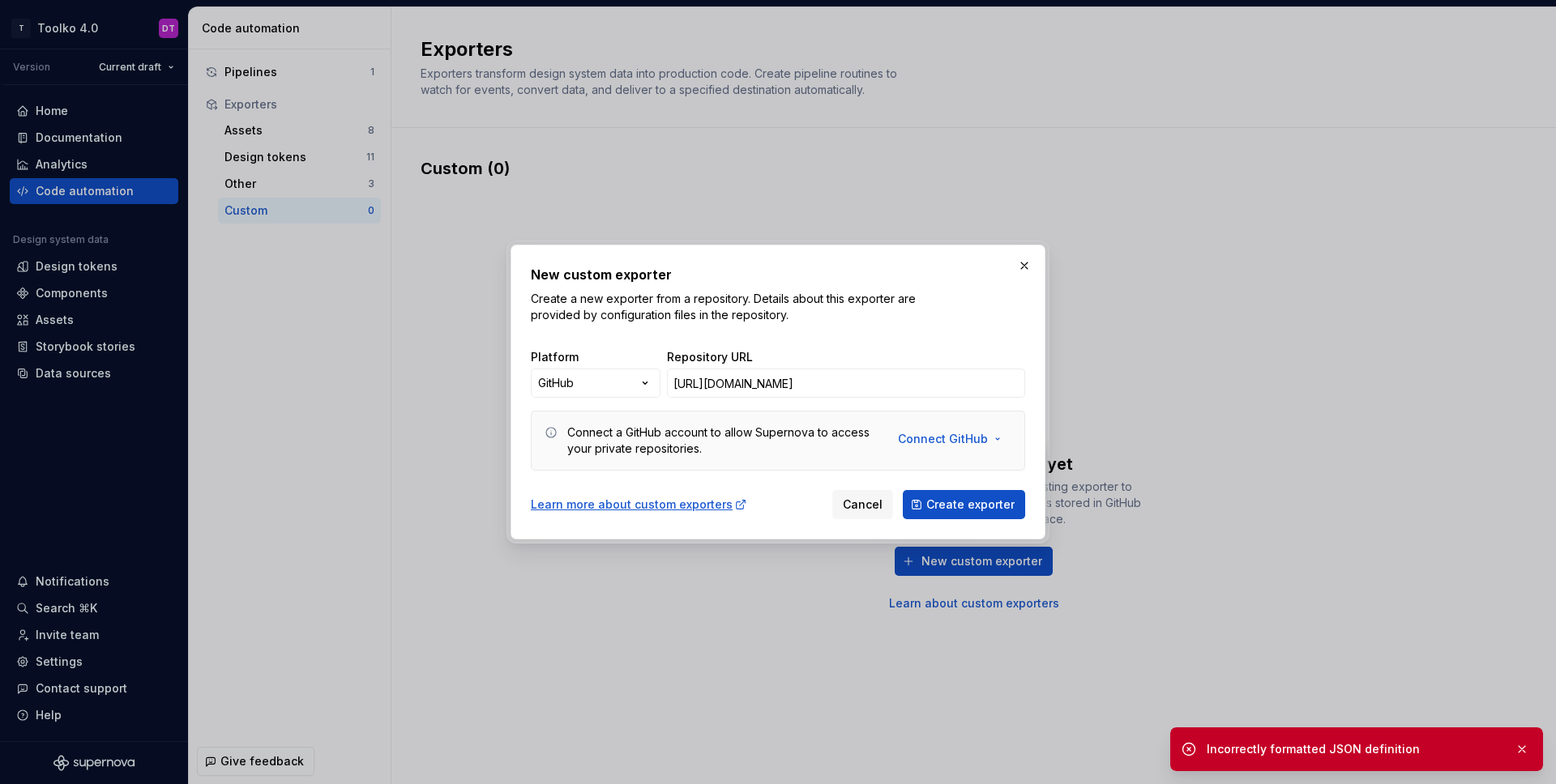
click at [1415, 756] on div "Incorrectly formatted JSON definition" at bounding box center [1354, 750] width 295 height 16
drag, startPoint x: 1413, startPoint y: 750, endPoint x: 1207, endPoint y: 755, distance: 206.1
click at [1207, 755] on div "Incorrectly formatted JSON definition" at bounding box center [1354, 750] width 295 height 16
copy div "Incorrectly formatted JSON definition"
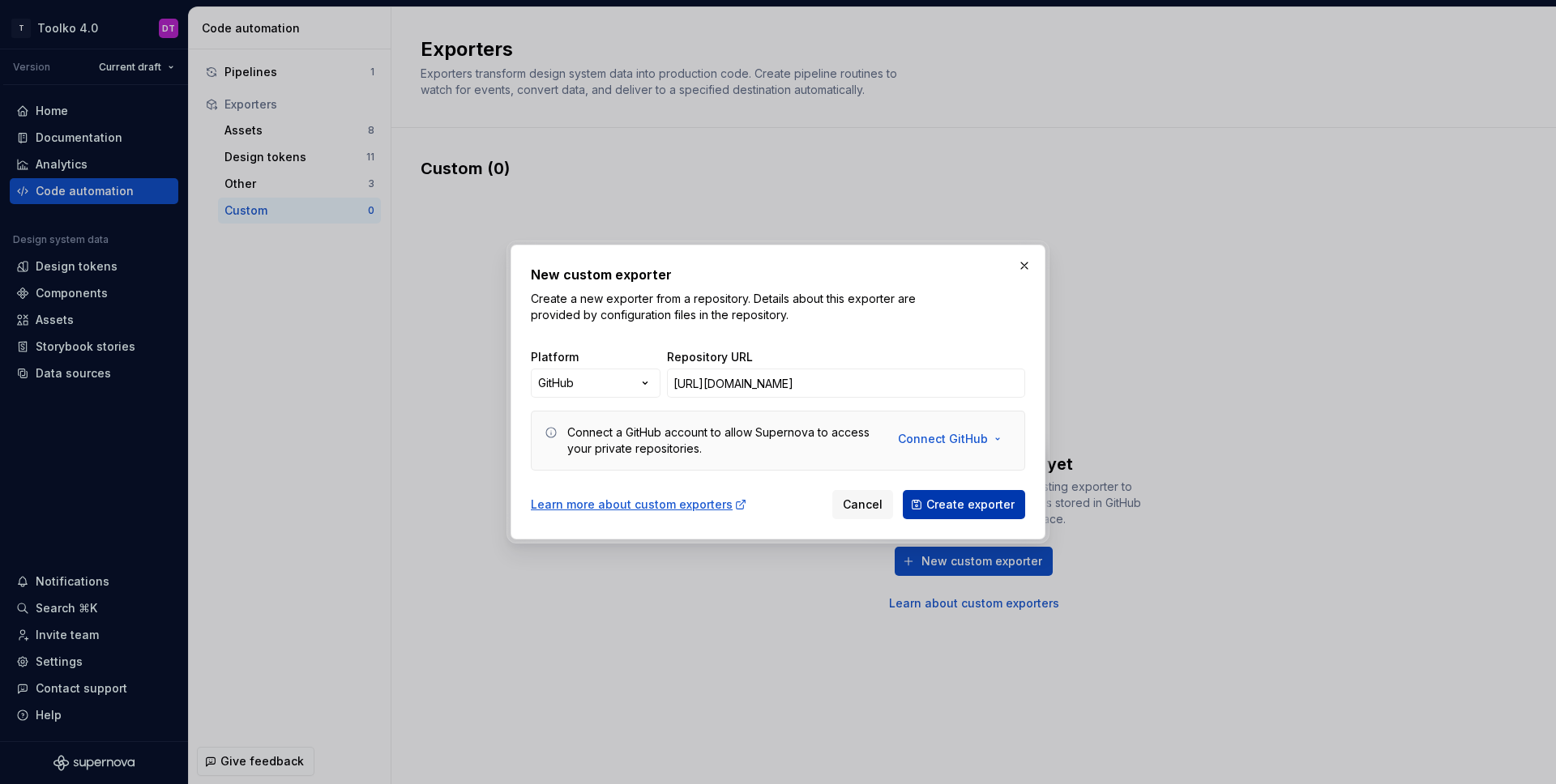
click at [960, 500] on span "Create exporter" at bounding box center [971, 505] width 88 height 16
click at [991, 320] on div "New custom exporter Create a new exporter from a repository. Details about this…" at bounding box center [778, 293] width 494 height 59
click at [966, 515] on button "Create exporter" at bounding box center [964, 505] width 122 height 29
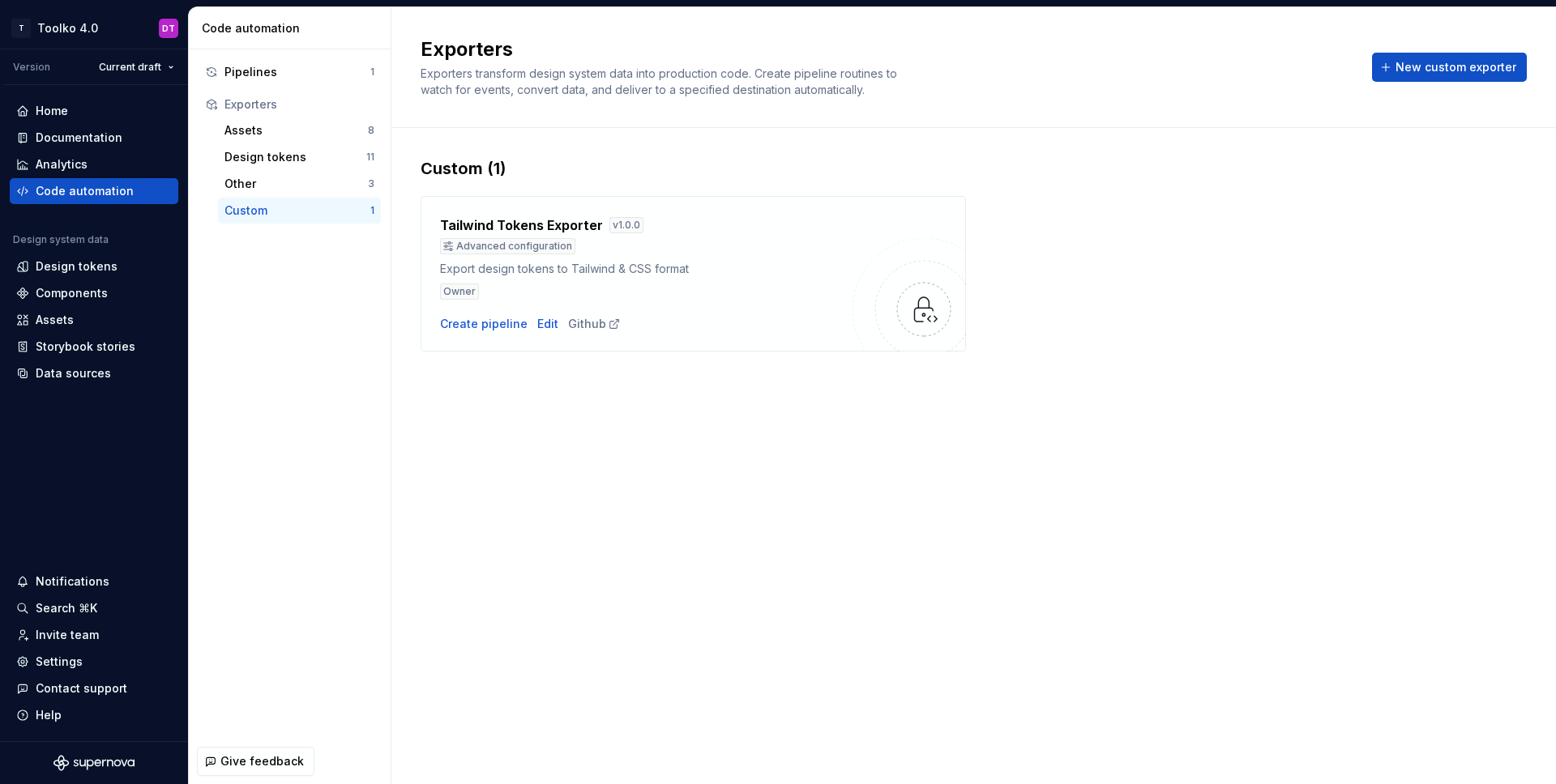
click at [964, 524] on div "Exporters Exporters transform design system data into production code. Create p…" at bounding box center [973, 395] width 1164 height 777
click at [494, 320] on div "Create pipeline" at bounding box center [484, 324] width 87 height 16
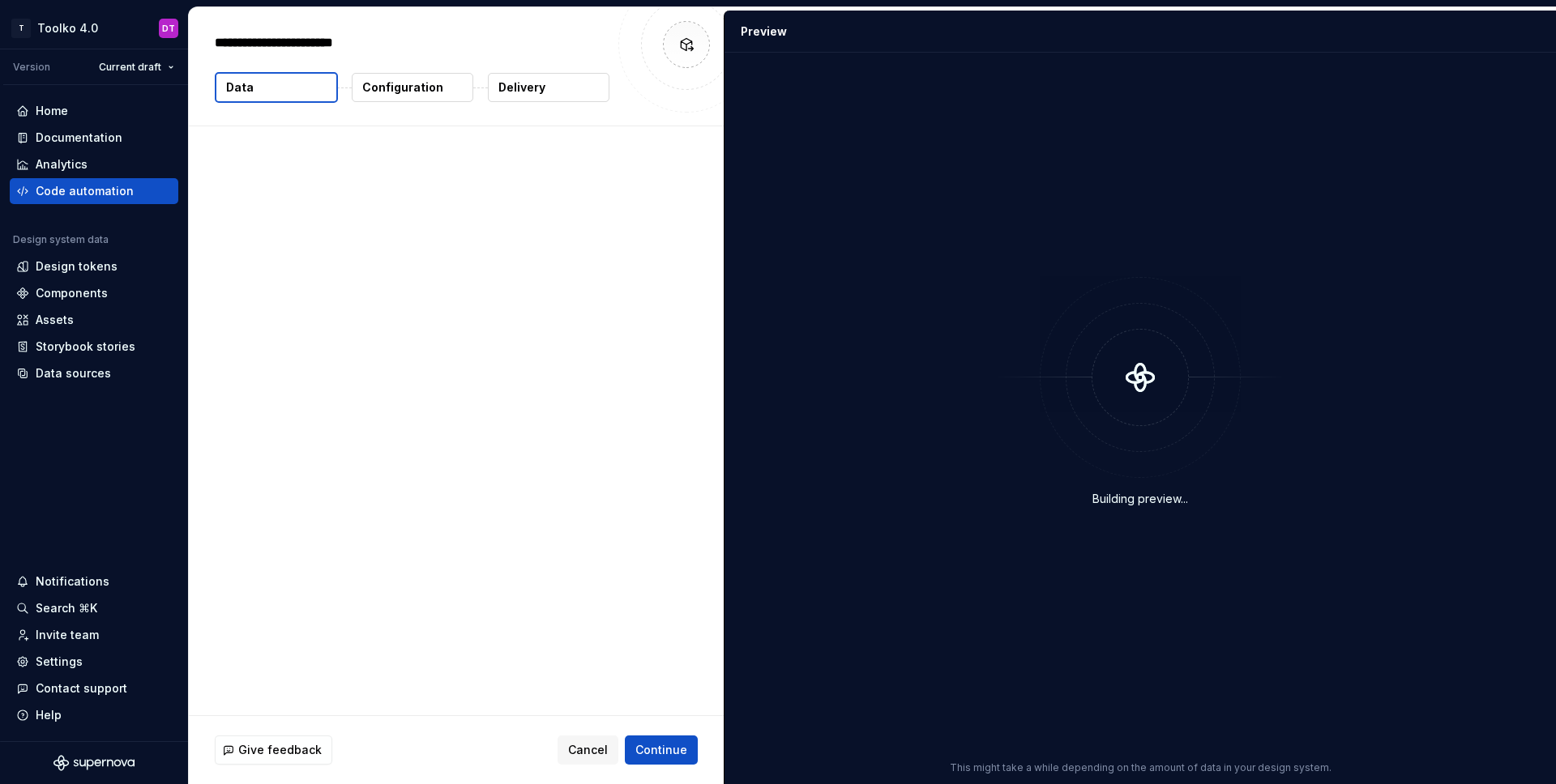
type textarea "*"
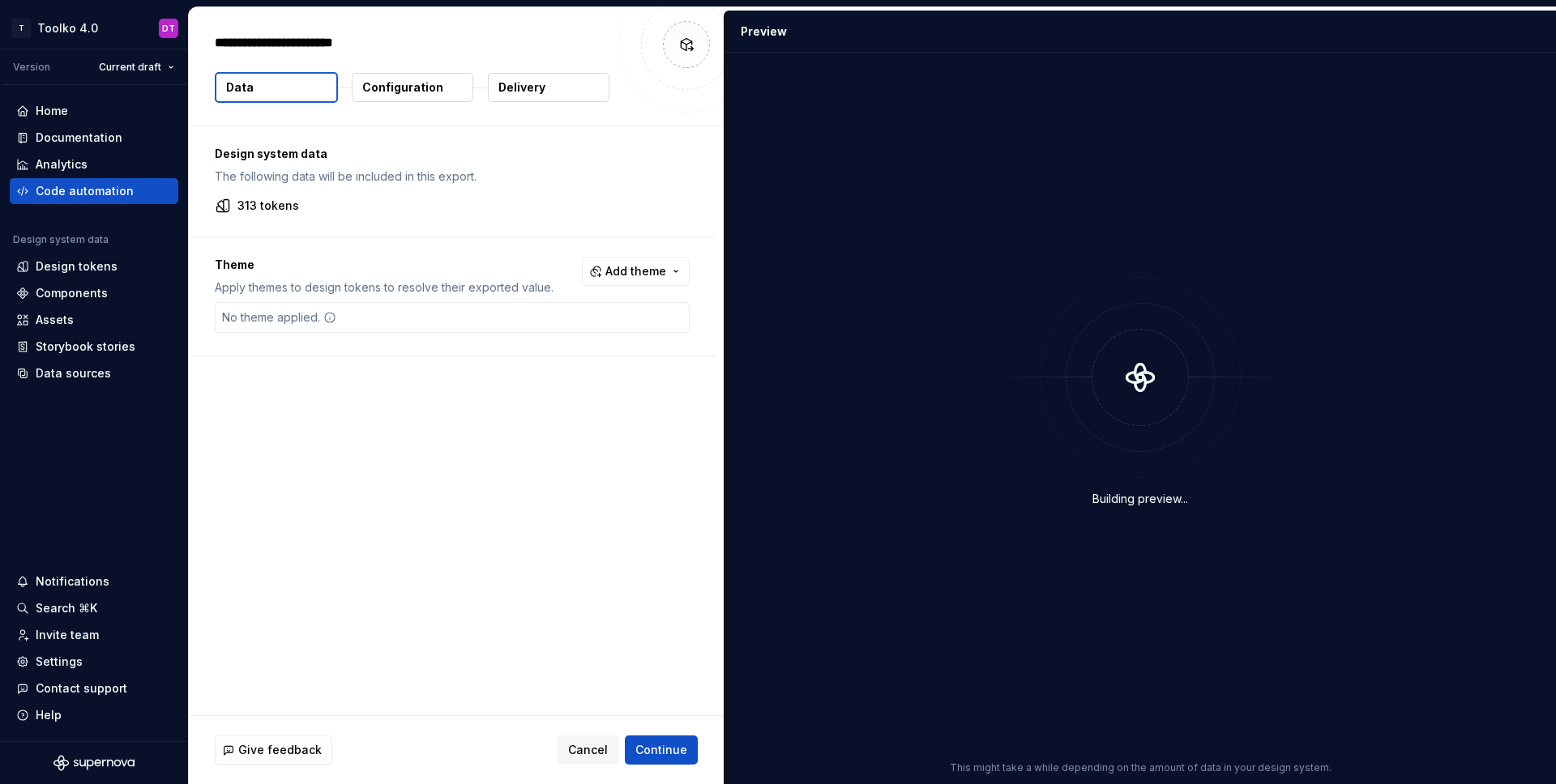
click at [513, 88] on p "Delivery" at bounding box center [522, 87] width 47 height 16
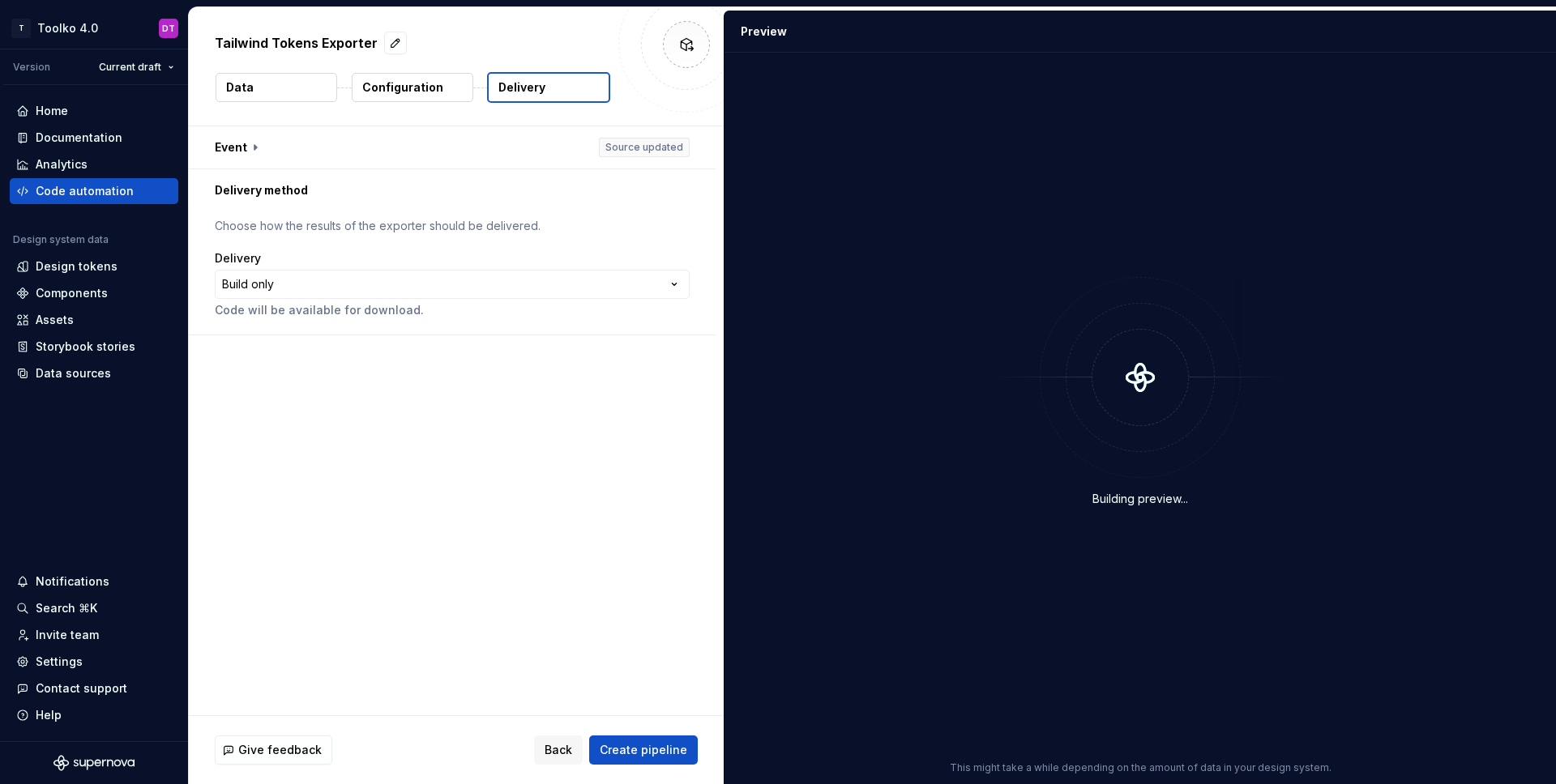
click at [432, 84] on p "Configuration" at bounding box center [403, 87] width 81 height 16
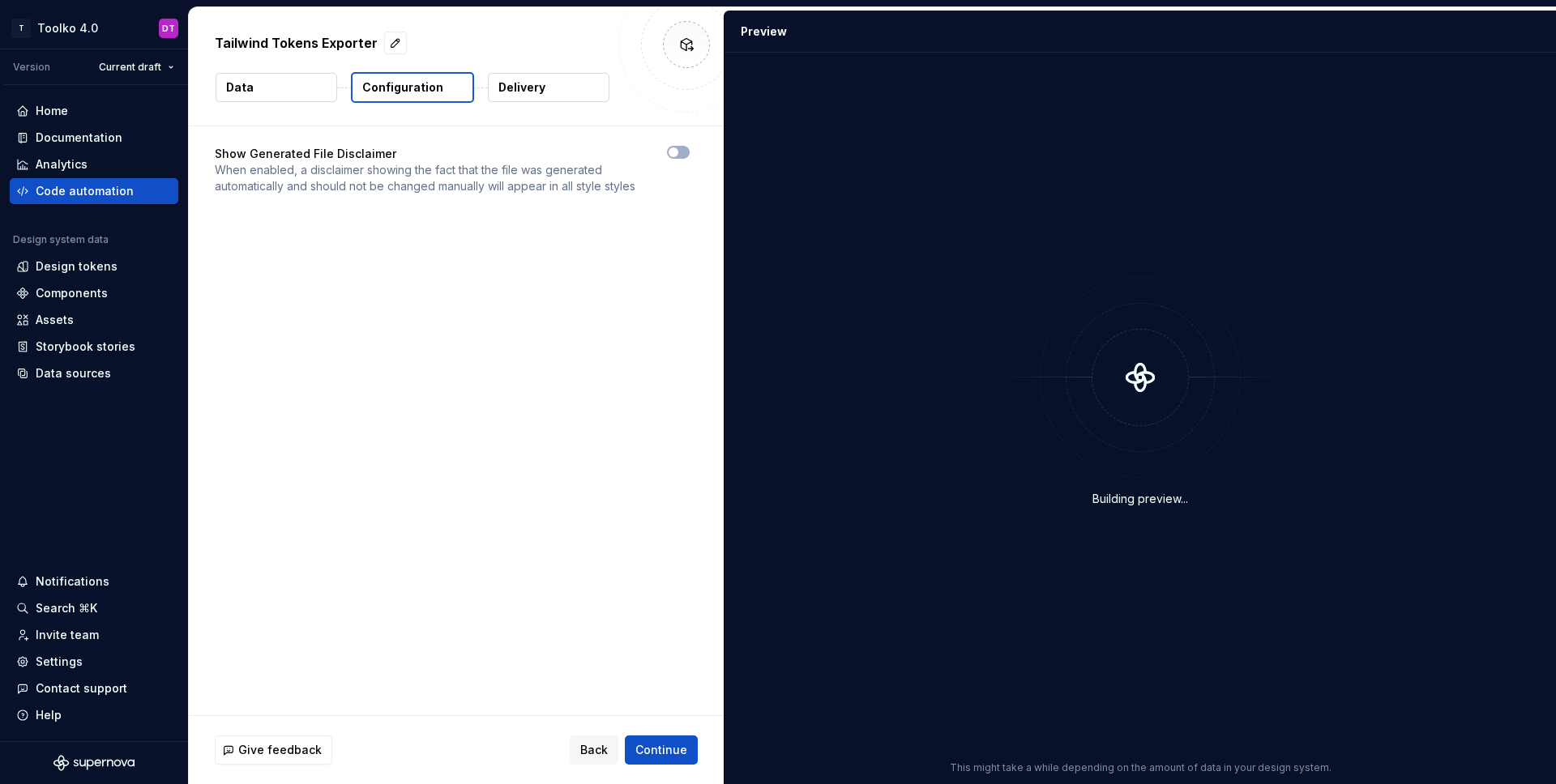
click at [267, 83] on button "Data" at bounding box center [276, 87] width 122 height 29
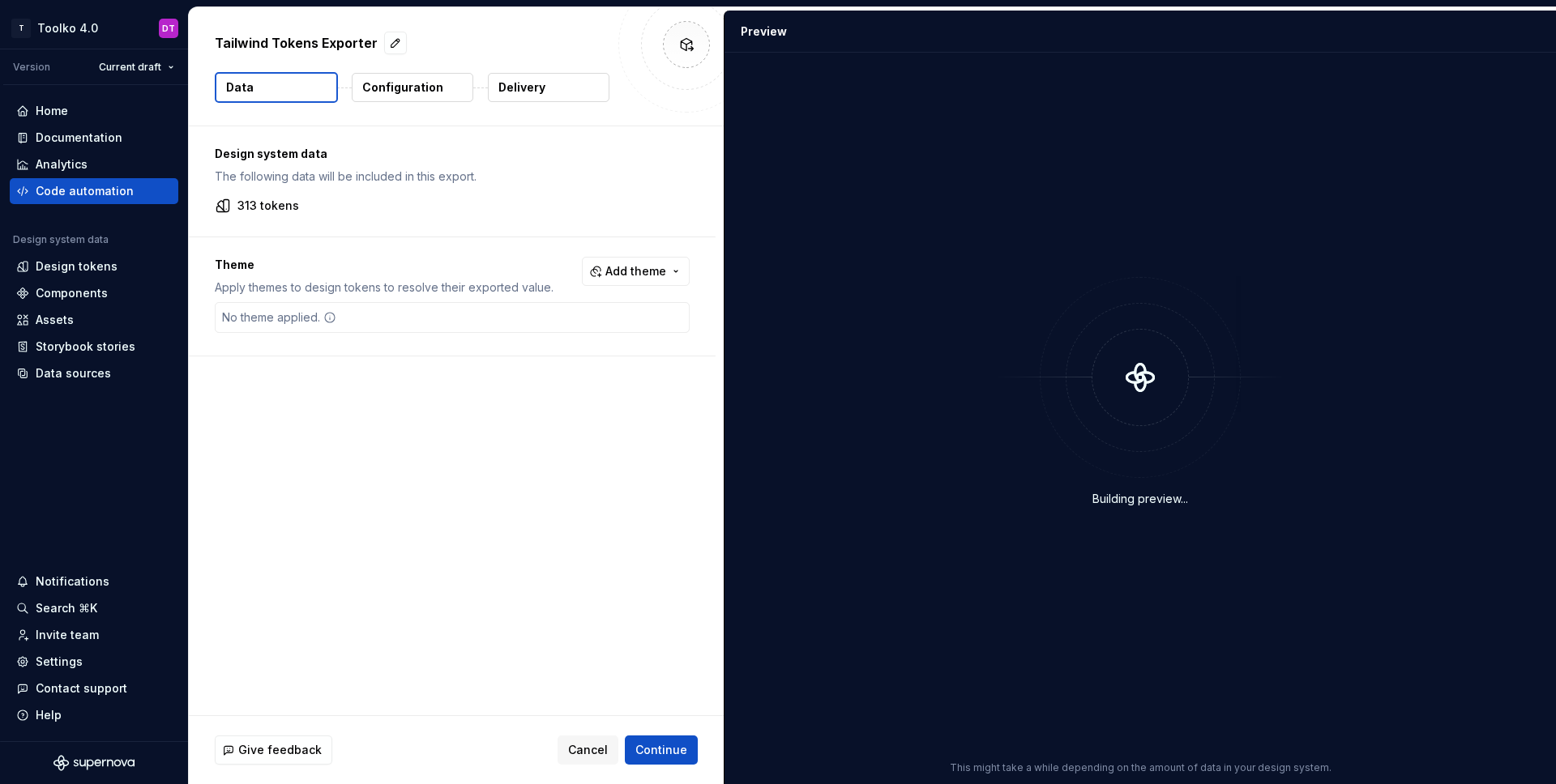
click at [522, 210] on div "313 tokens" at bounding box center [452, 206] width 475 height 16
click at [646, 275] on span "Add theme" at bounding box center [636, 272] width 61 height 16
click at [396, 392] on html "T Toolko 4.0 DT Version Current draft Home Documentation Analytics Code automat…" at bounding box center [778, 392] width 1556 height 784
click at [614, 275] on span "Add theme" at bounding box center [636, 272] width 61 height 16
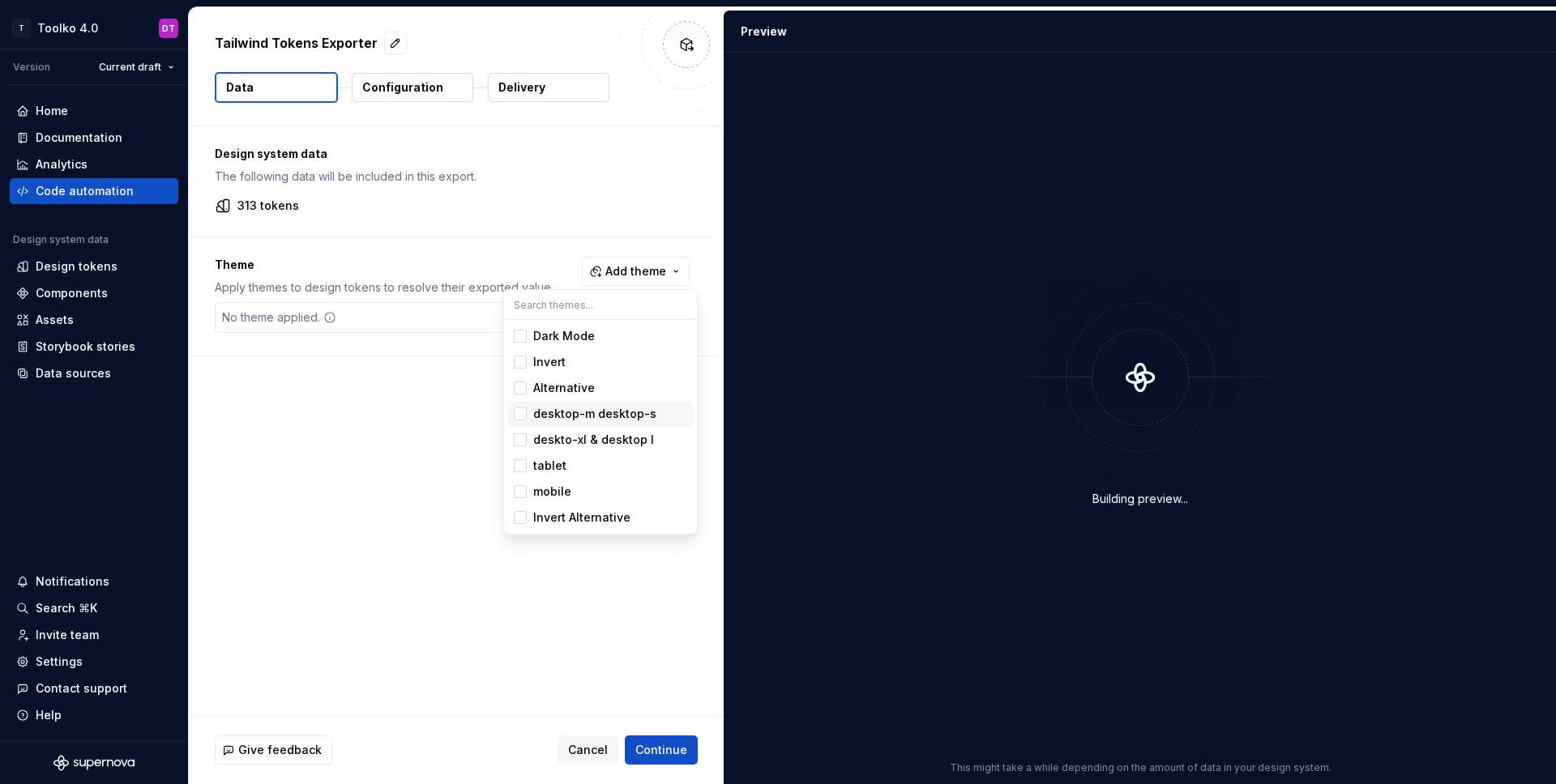
click at [527, 410] on span "desktop-m desktop-s" at bounding box center [600, 414] width 186 height 26
click at [525, 338] on div "Suggestions" at bounding box center [520, 336] width 13 height 13
drag, startPoint x: 523, startPoint y: 365, endPoint x: 523, endPoint y: 375, distance: 10.0
click at [523, 365] on div "Suggestions" at bounding box center [520, 362] width 13 height 13
click at [523, 392] on div "Suggestions" at bounding box center [520, 388] width 13 height 13
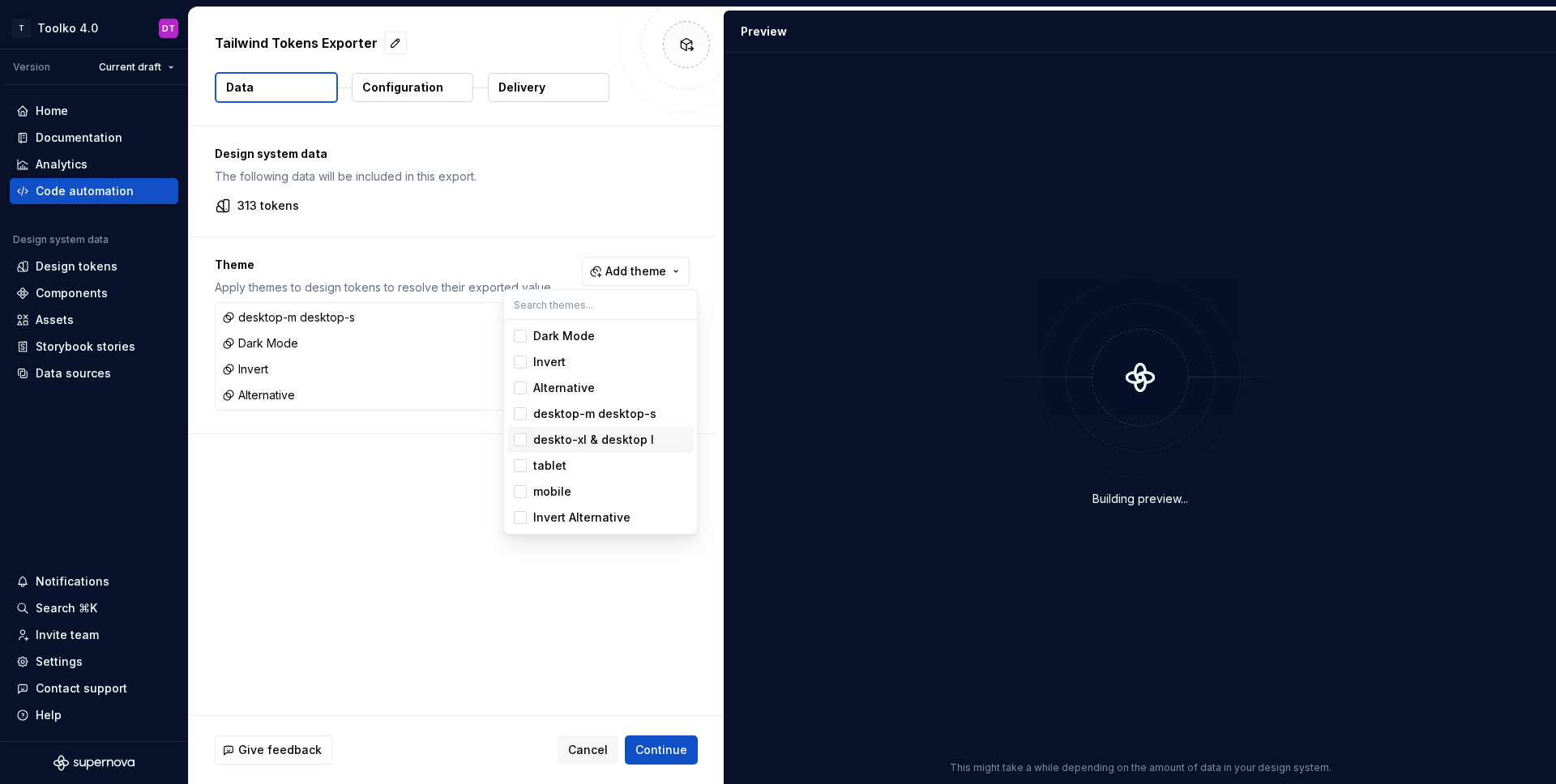
click at [520, 445] on div "Suggestions" at bounding box center [520, 440] width 13 height 13
click at [459, 516] on html "T Toolko 4.0 DT Version Current draft Home Documentation Analytics Code automat…" at bounding box center [778, 392] width 1556 height 784
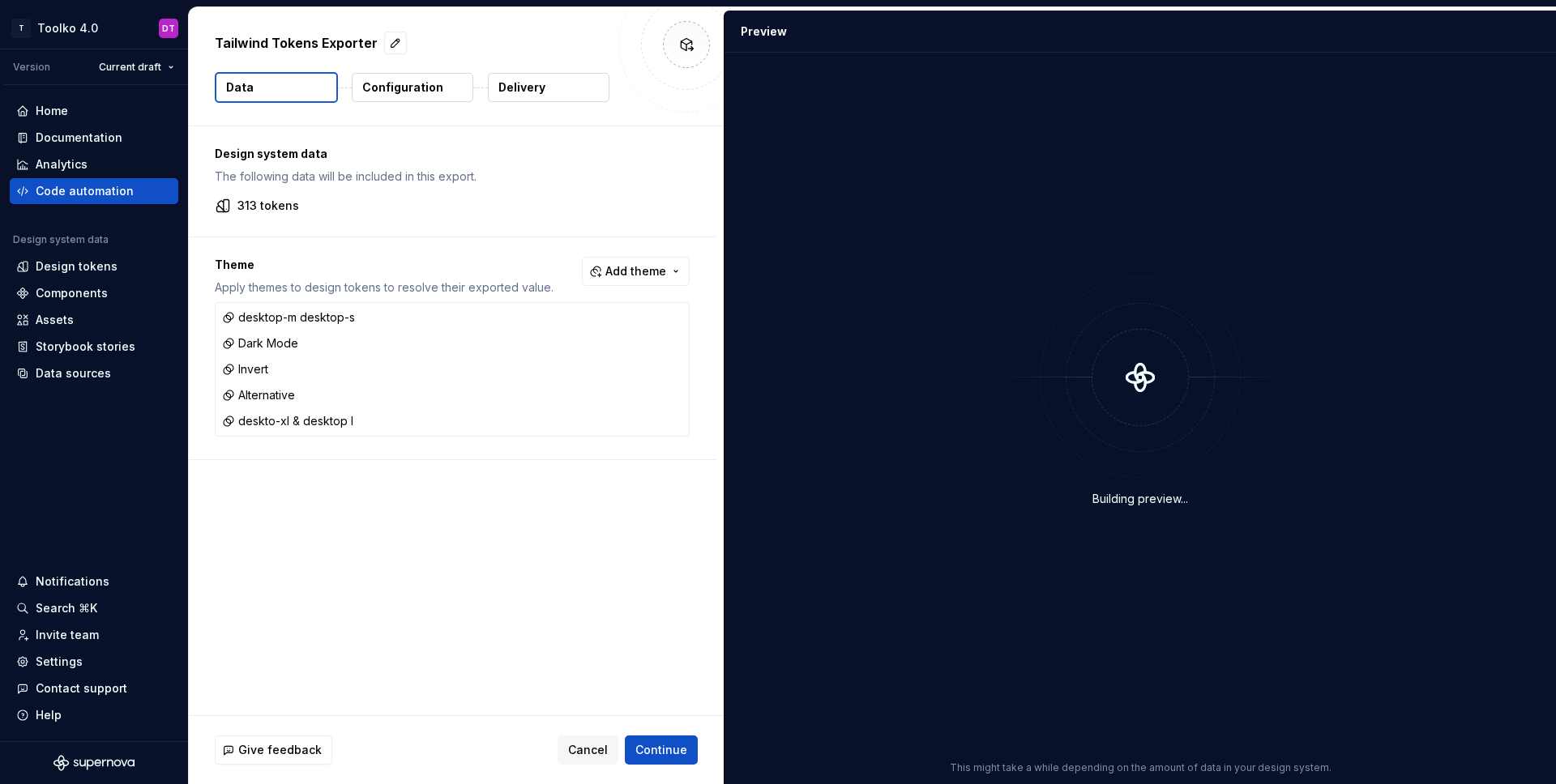
click at [1188, 383] on div at bounding box center [1140, 377] width 97 height 97
click at [63, 183] on div "Code automation" at bounding box center [85, 191] width 98 height 16
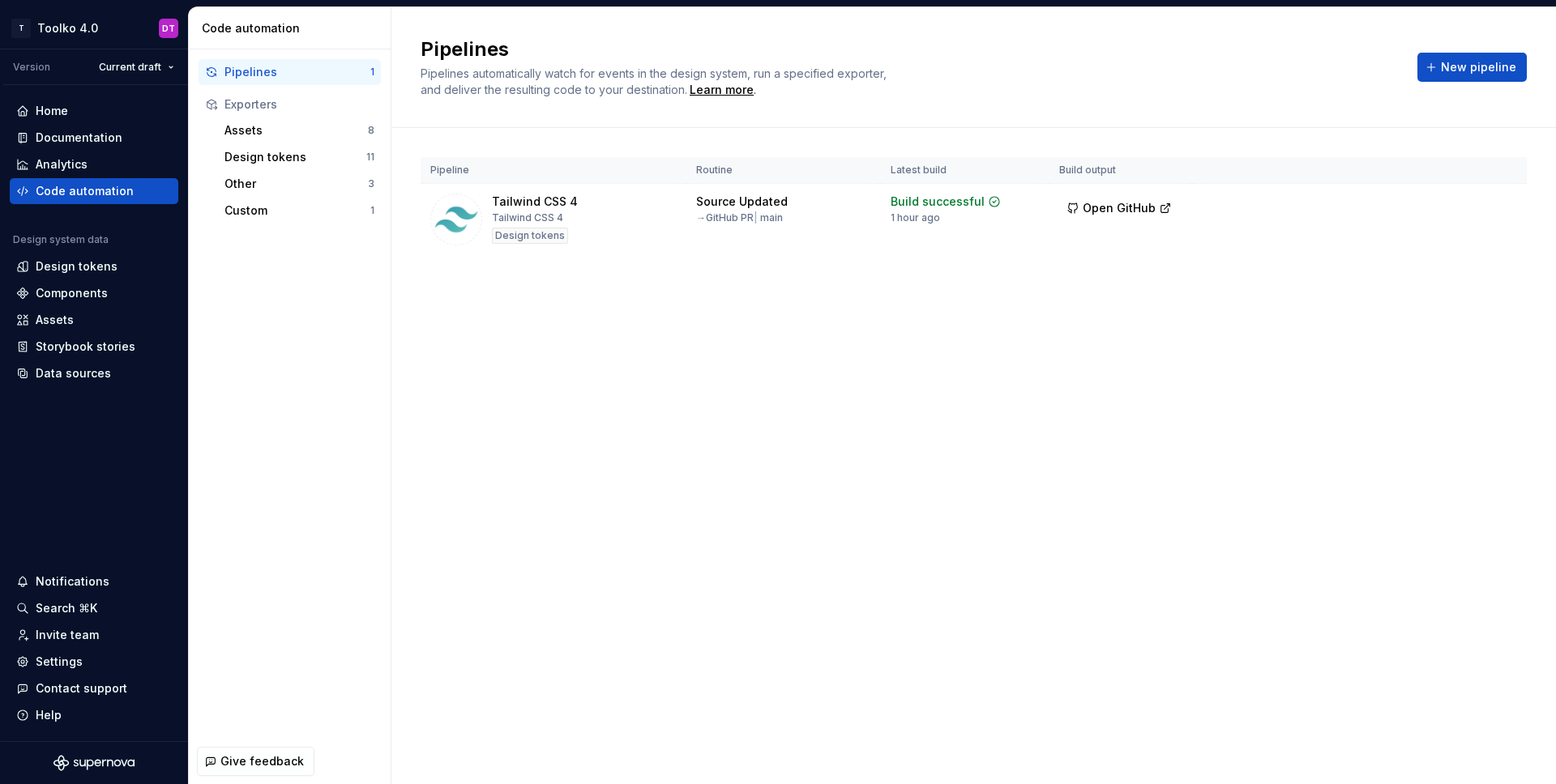
click at [751, 394] on div "Pipelines Pipelines automatically watch for events in the design system, run a …" at bounding box center [973, 395] width 1164 height 777
click at [272, 201] on div "Custom 1" at bounding box center [299, 211] width 163 height 26
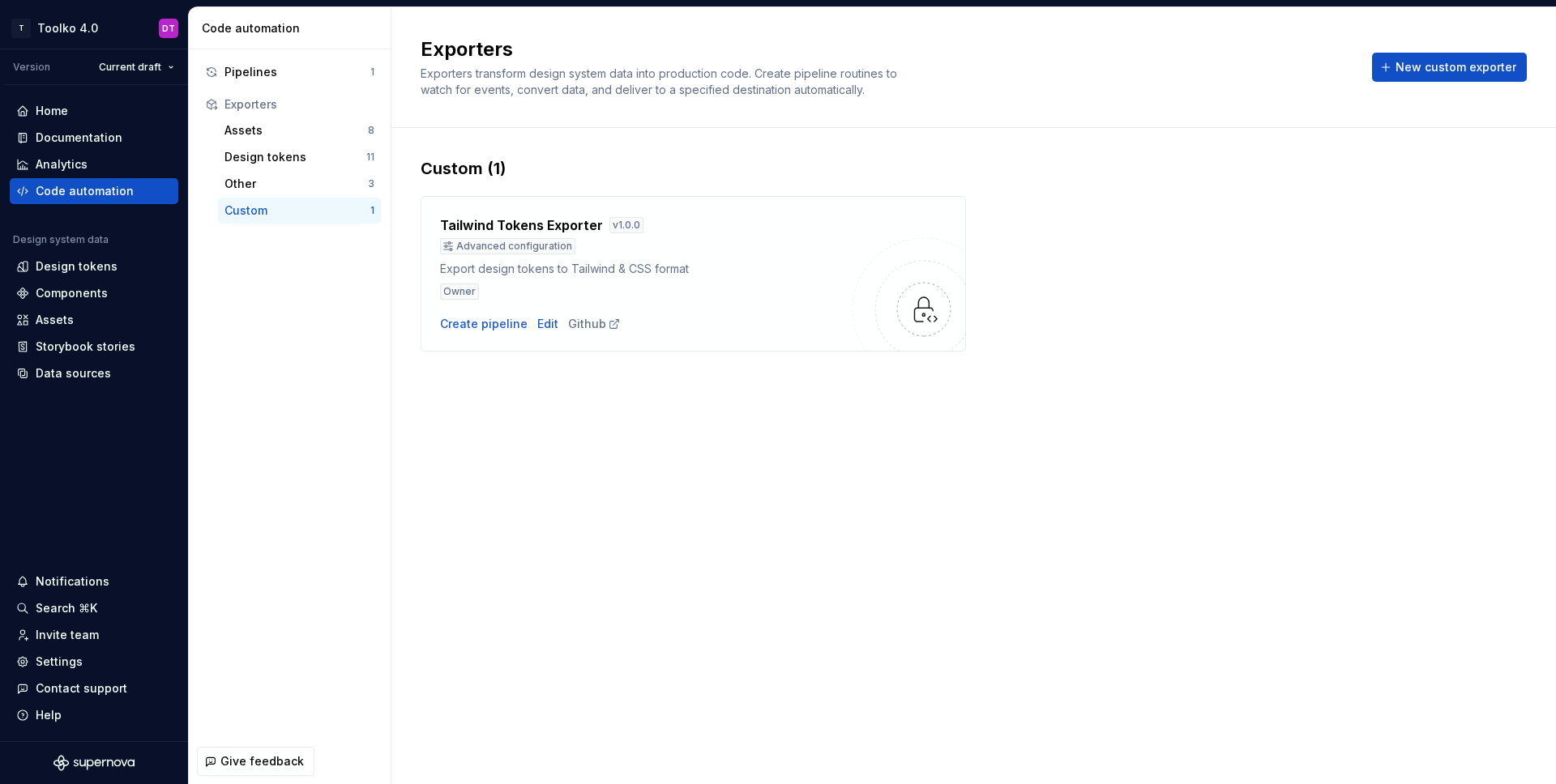
click at [906, 435] on div "Exporters Exporters transform design system data into production code. Create p…" at bounding box center [973, 395] width 1164 height 777
